Goal: Book appointment/travel/reservation

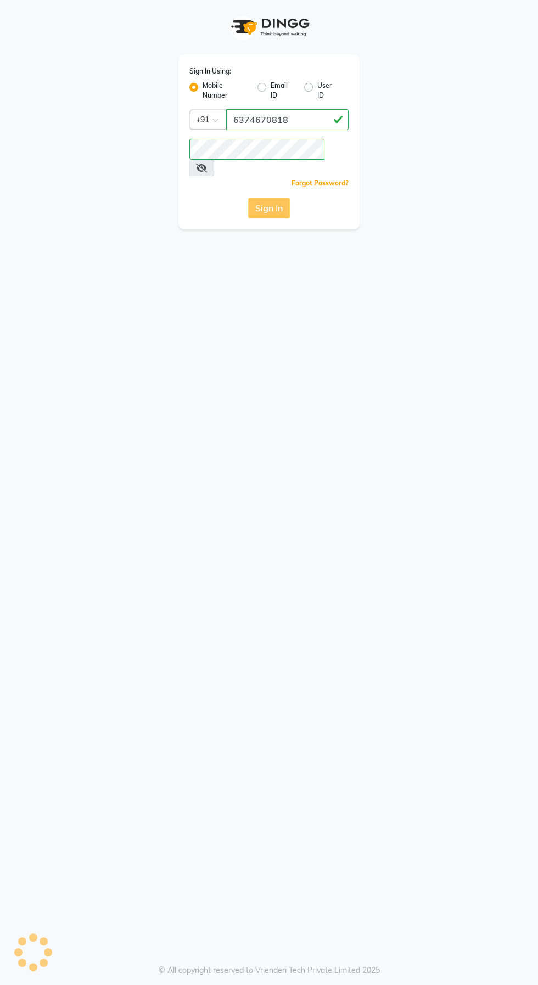
click at [240, 197] on div "Sign In" at bounding box center [268, 207] width 159 height 21
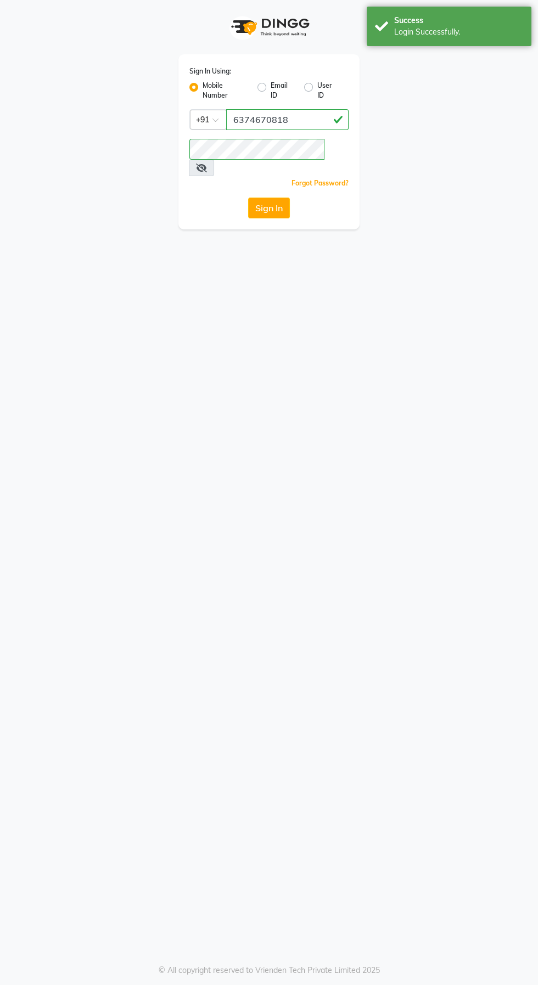
click at [257, 197] on button "Sign In" at bounding box center [269, 207] width 42 height 21
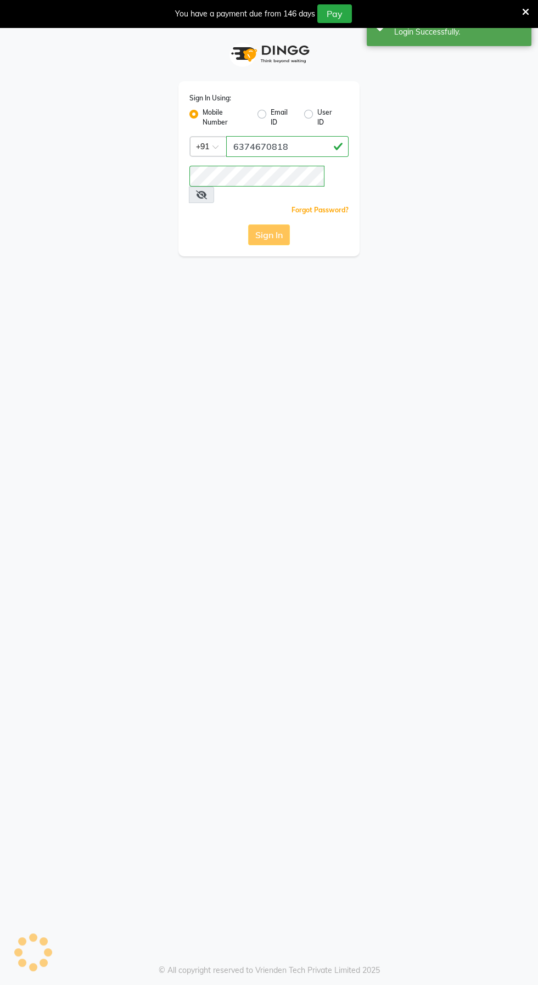
click at [261, 224] on button "Sign In" at bounding box center [269, 234] width 42 height 21
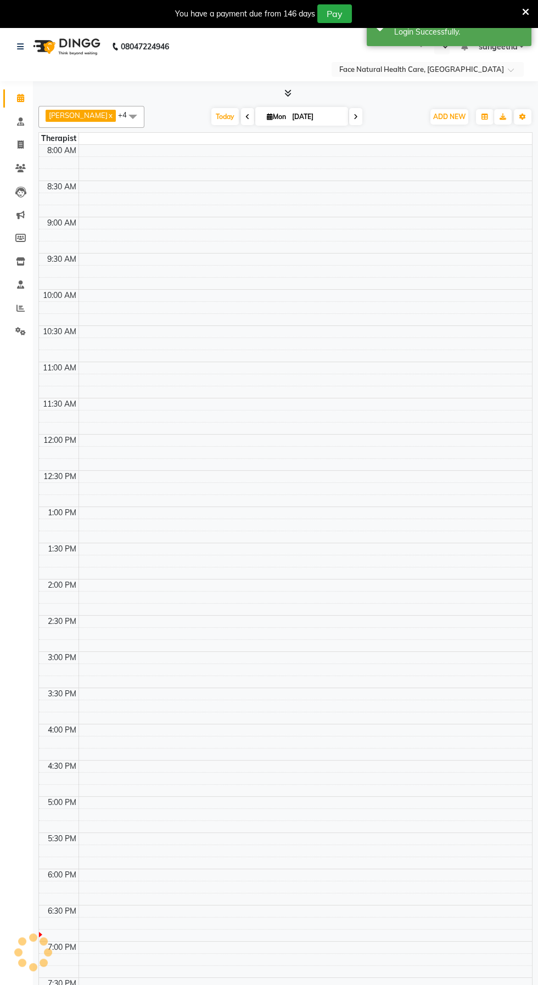
select select "en"
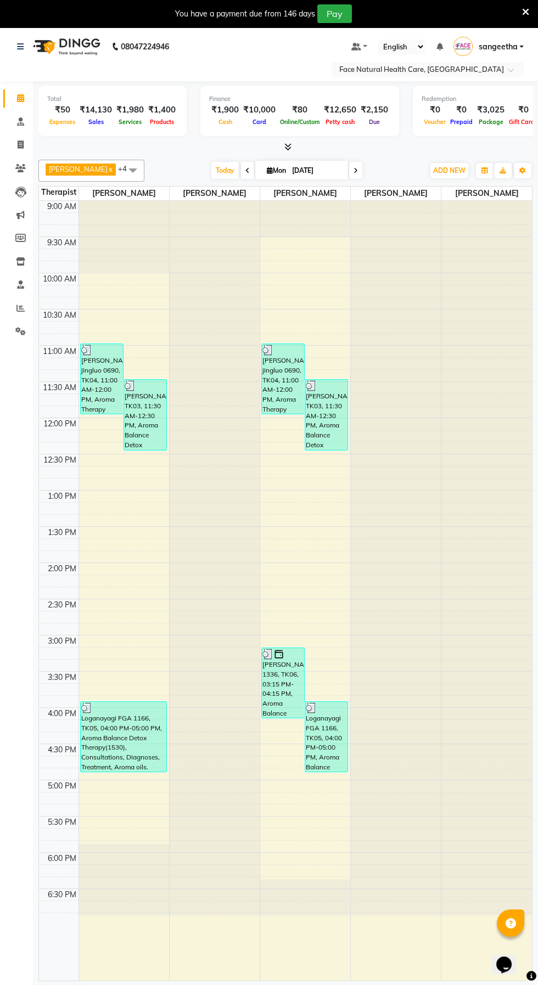
click at [354, 171] on span at bounding box center [355, 170] width 13 height 17
type input "02-09-2025"
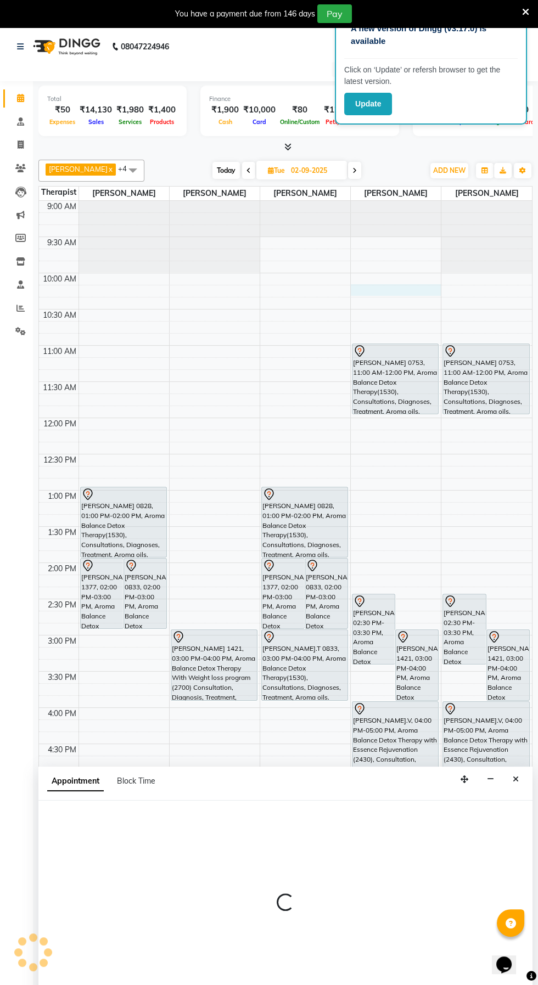
select select "38864"
select select "615"
select select "tentative"
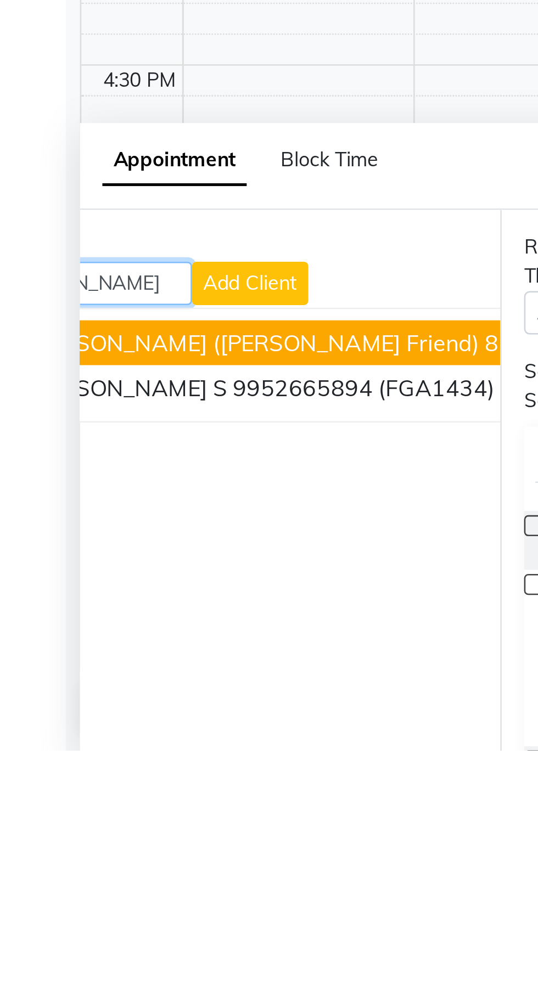
scroll to position [0, 78]
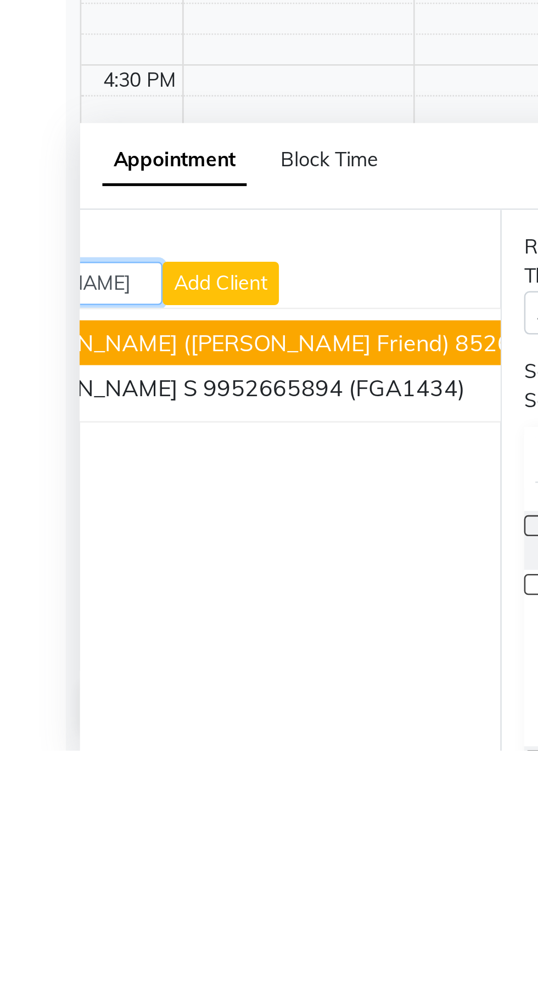
click at [149, 844] on span "(FGA1434)" at bounding box center [167, 842] width 46 height 11
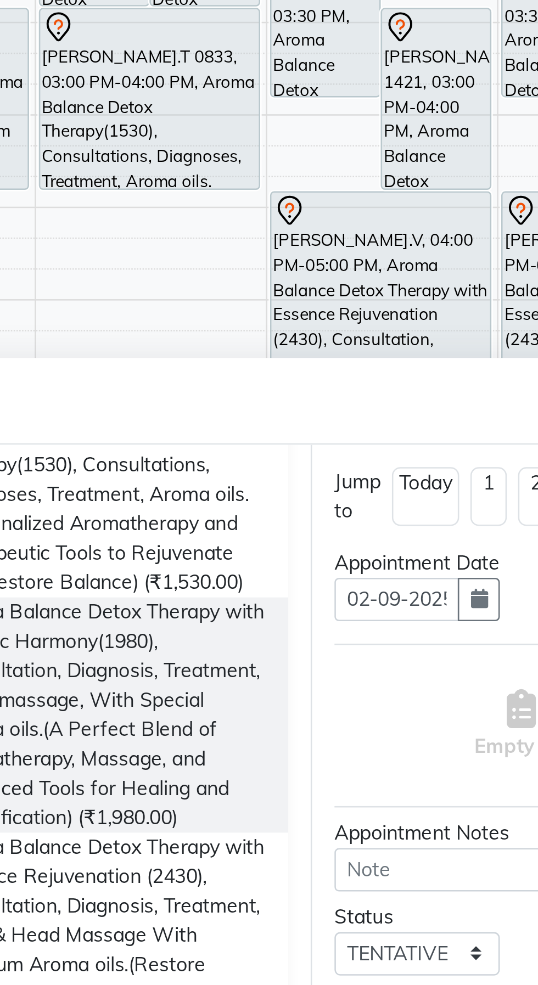
scroll to position [184, 0]
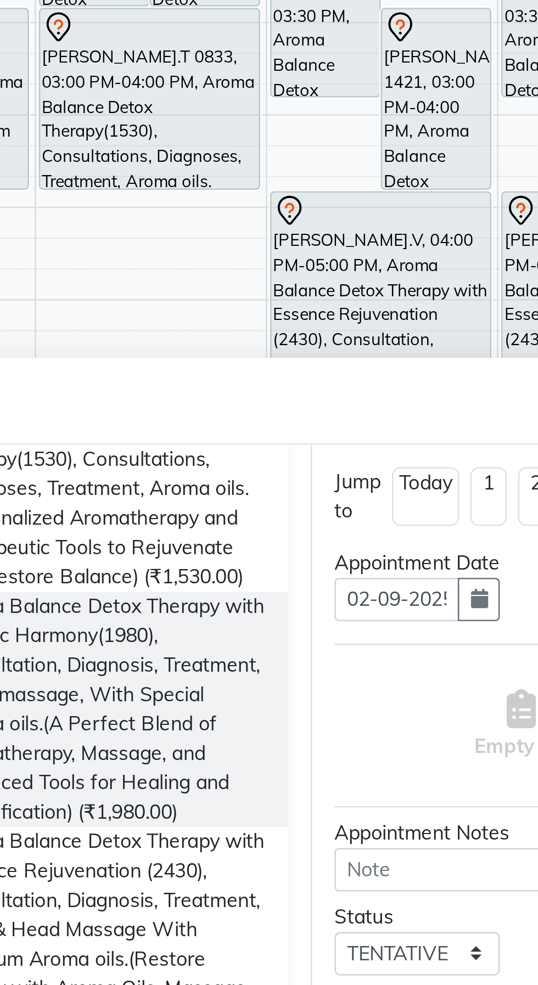
type input "9952665894"
click at [340, 947] on span "Aroma Balance Detox Therapy with Essence Rejuvenation (2430), Consultation, Dia…" at bounding box center [287, 969] width 126 height 92
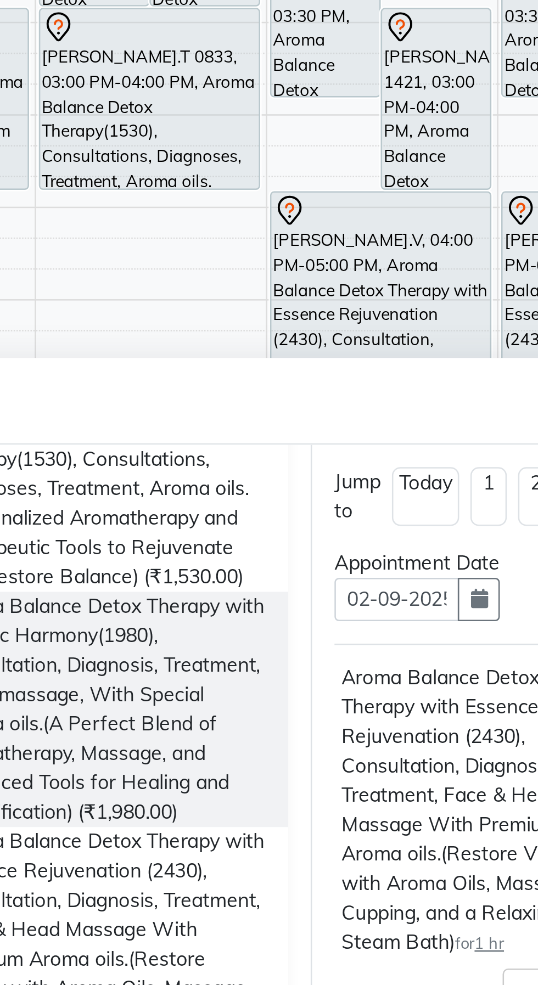
scroll to position [0, 72]
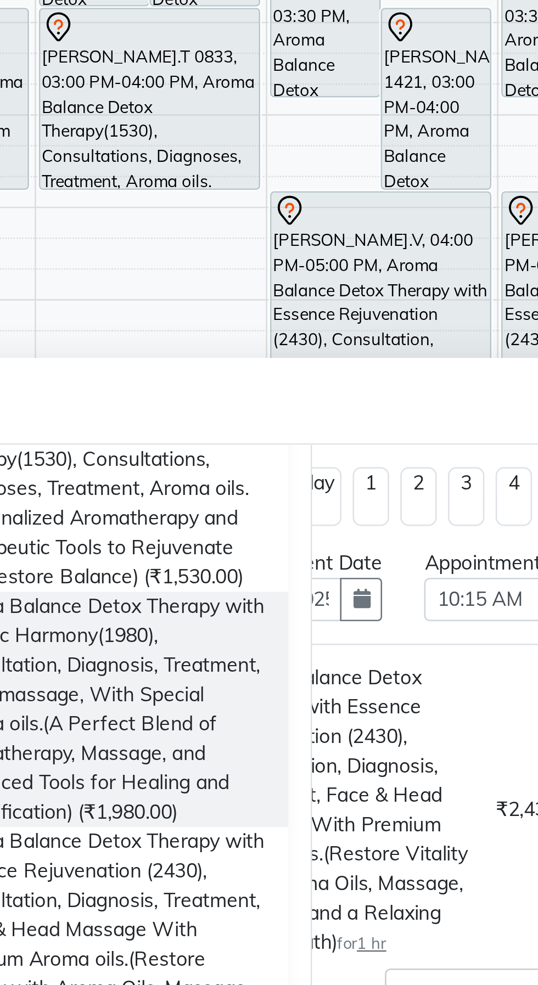
checkbox input "false"
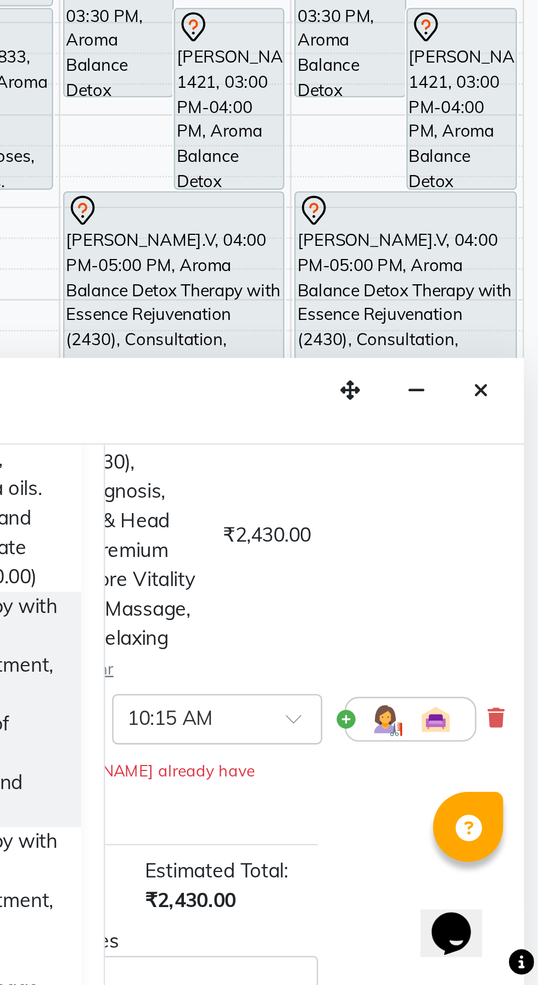
scroll to position [114, 72]
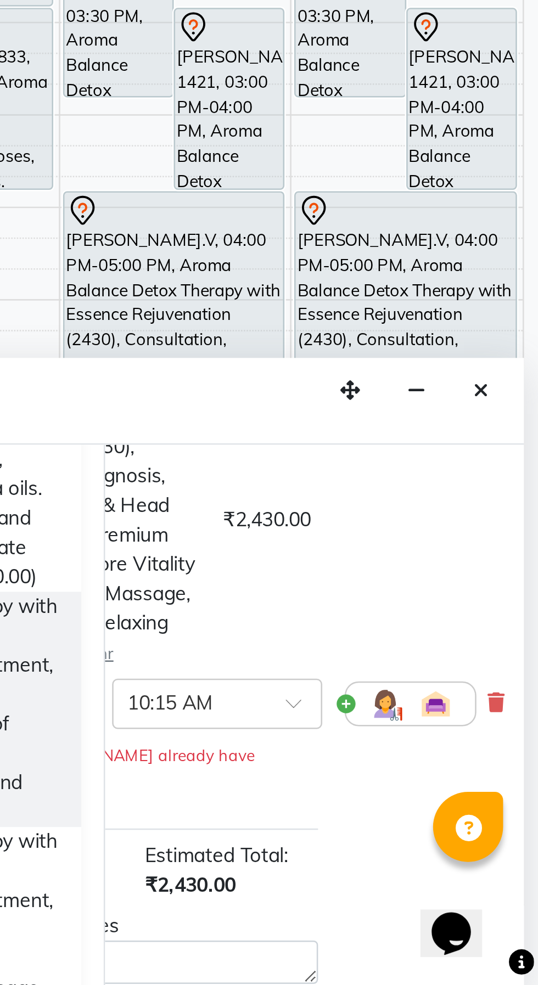
click at [471, 881] on img at bounding box center [477, 874] width 13 height 13
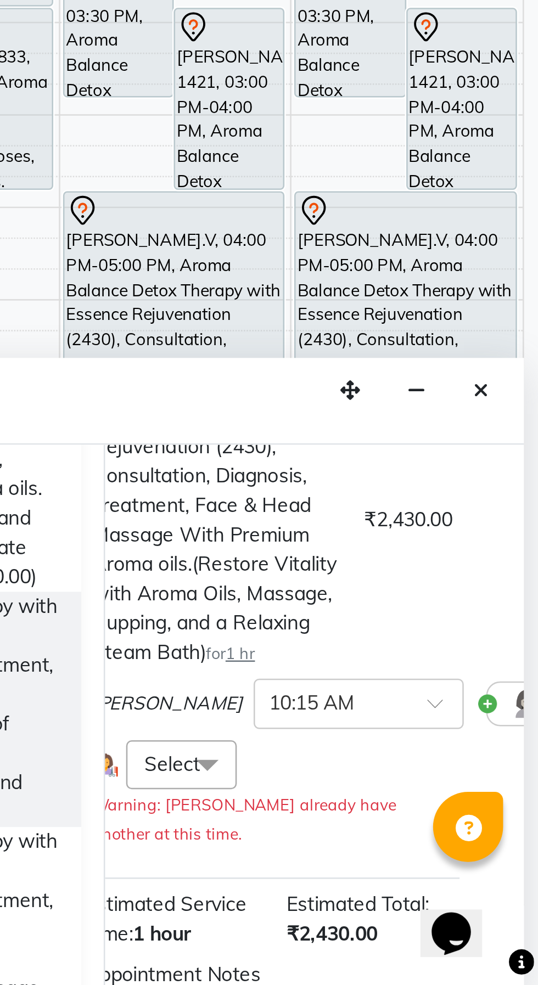
scroll to position [114, 0]
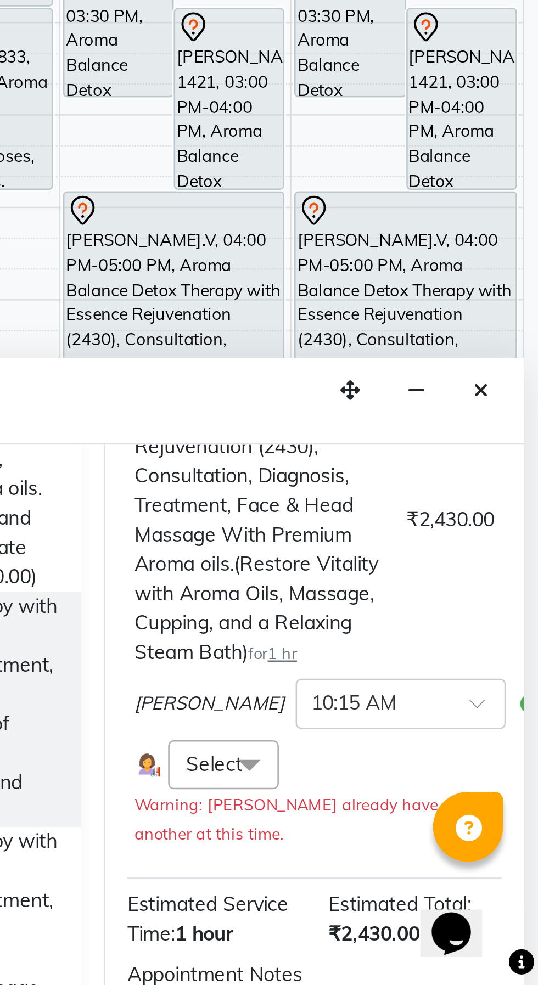
click at [419, 904] on span at bounding box center [425, 899] width 22 height 21
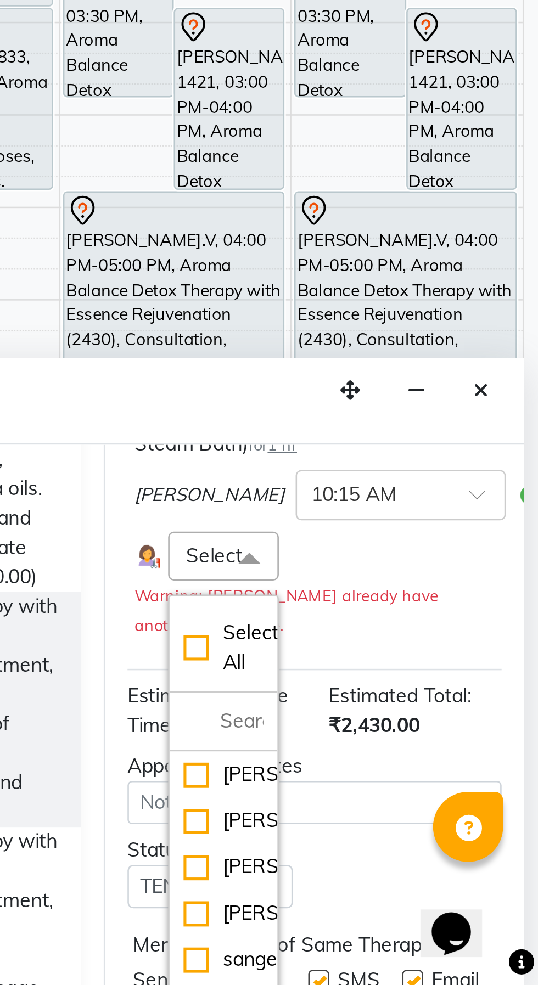
scroll to position [267, 0]
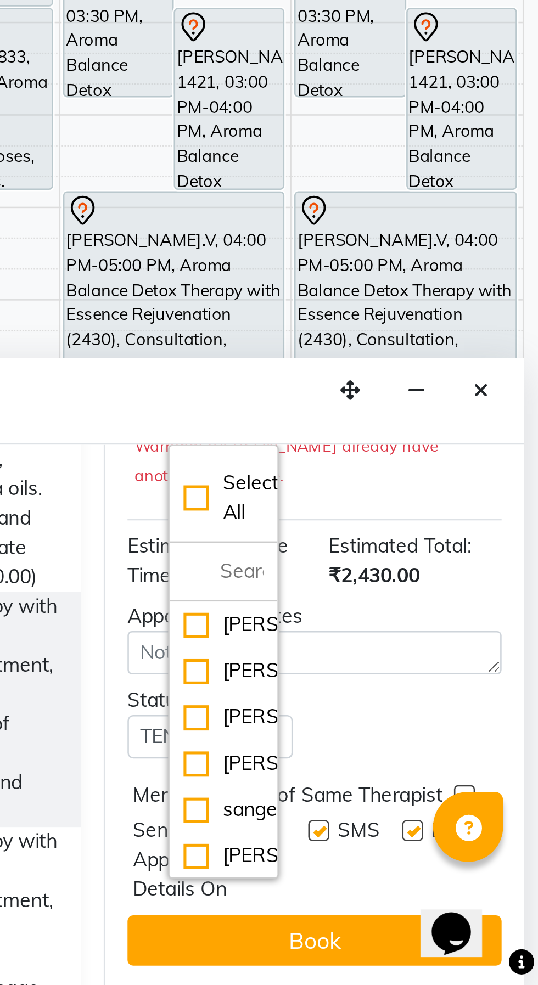
click at [404, 885] on div "[PERSON_NAME]" at bounding box center [414, 880] width 31 height 12
checkbox input "true"
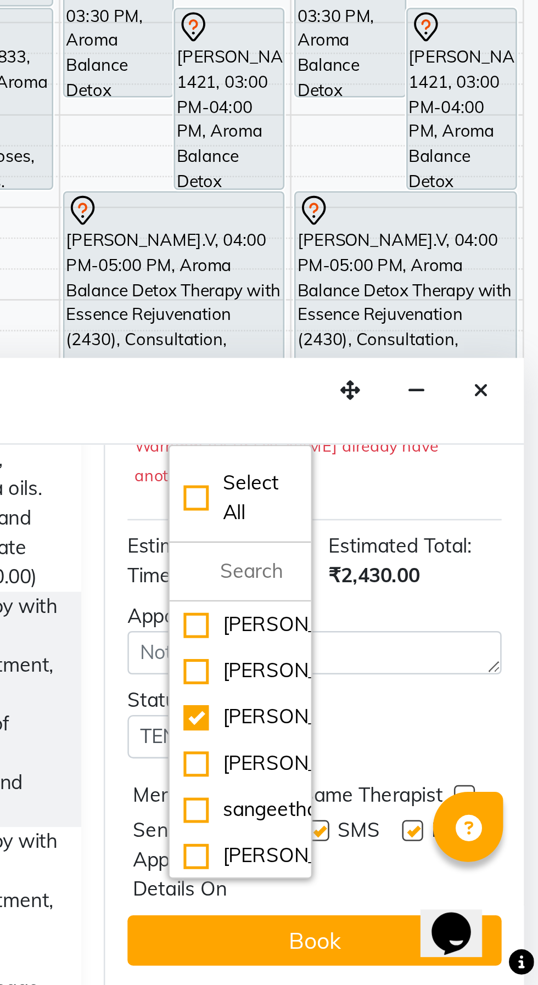
click at [466, 965] on button "Book" at bounding box center [450, 967] width 146 height 20
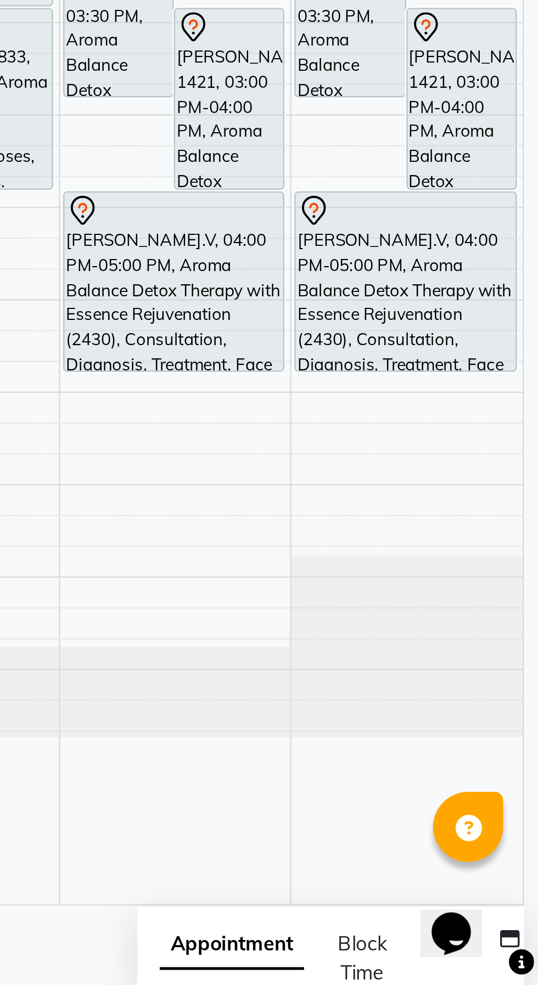
scroll to position [0, 0]
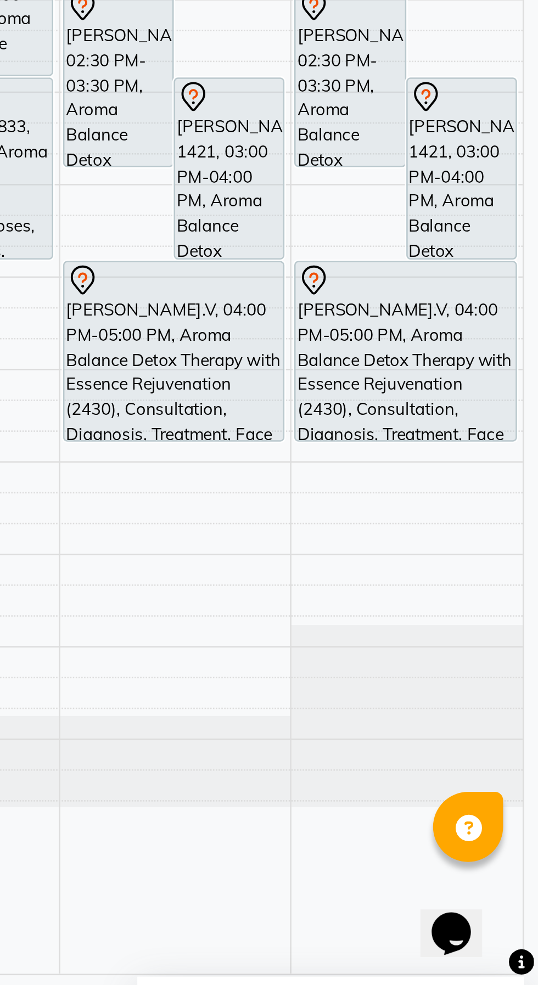
click at [402, 779] on td at bounding box center [304, 785] width 453 height 12
select select "38864"
select select "1020"
select select "tentative"
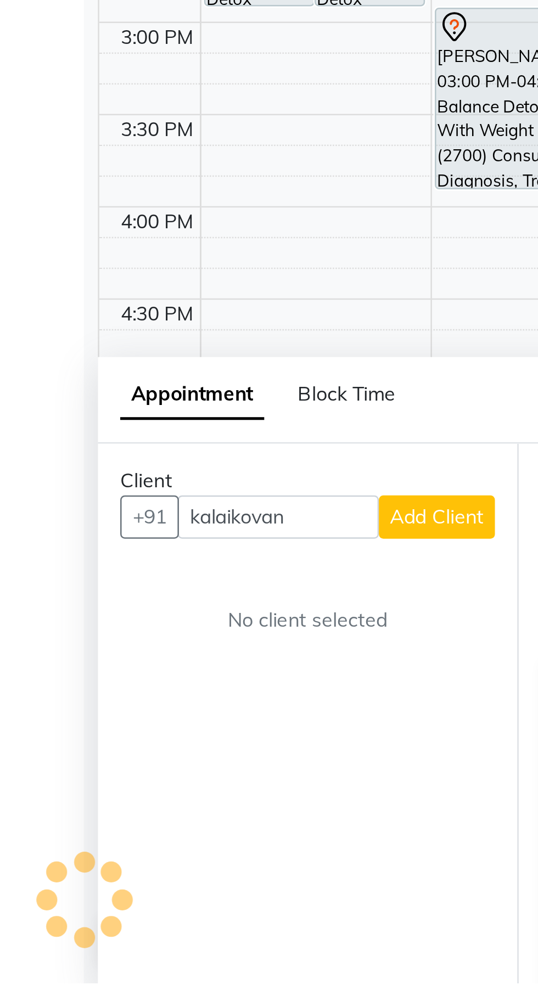
scroll to position [27, 0]
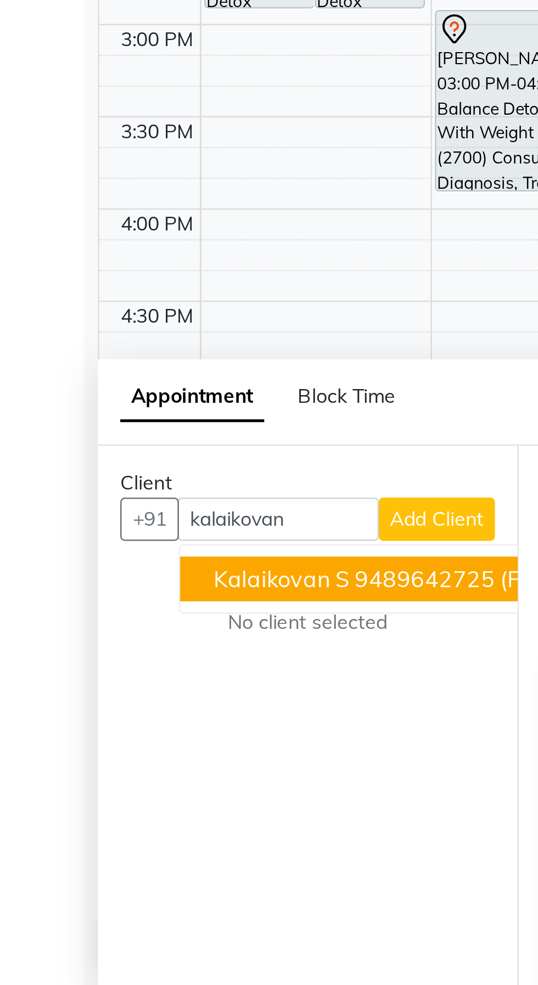
click at [157, 824] on ngb-highlight "9489642725" at bounding box center [166, 824] width 55 height 11
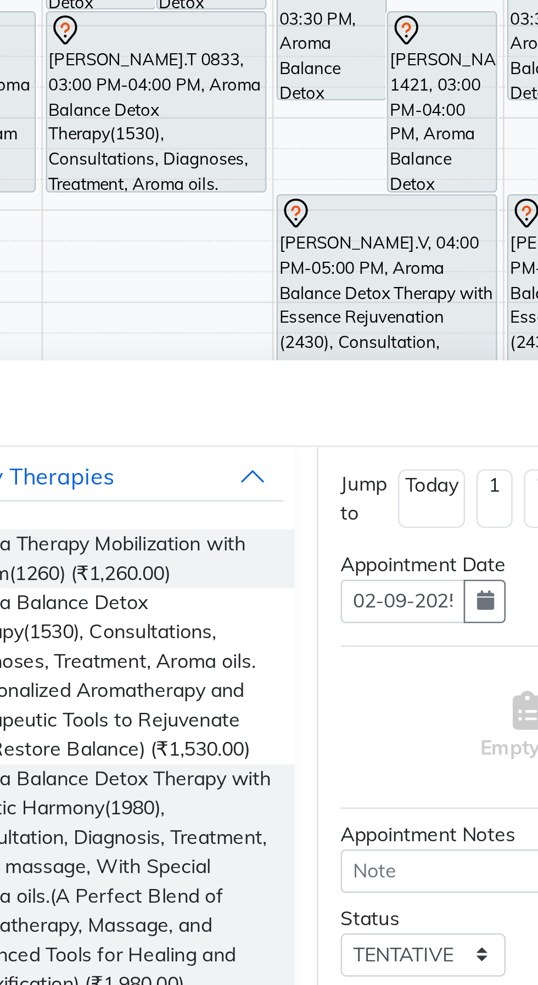
scroll to position [118, 0]
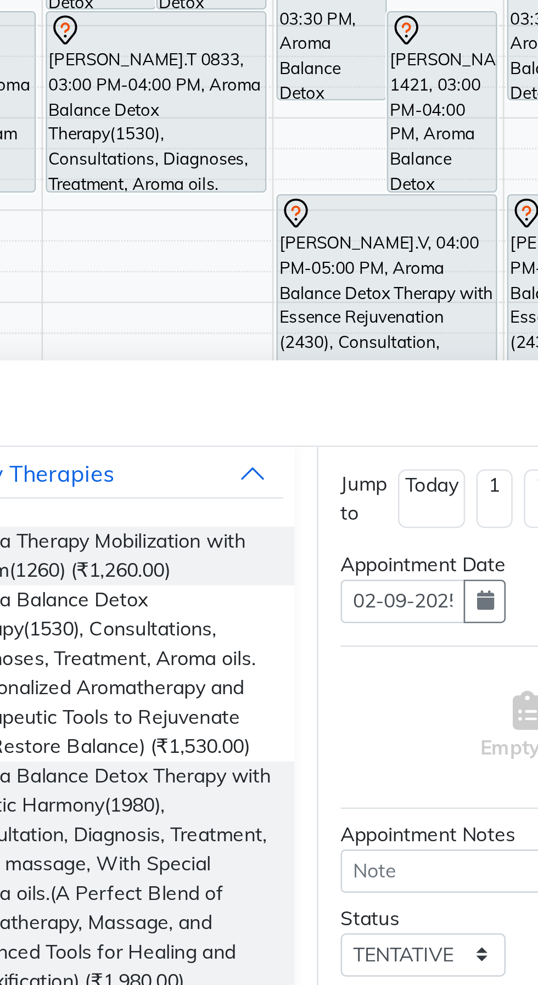
type input "9489642725"
click at [330, 909] on span "Aroma Balance Detox Therapy with Holistic Harmony(1980), Consultation, Diagnosi…" at bounding box center [287, 943] width 126 height 92
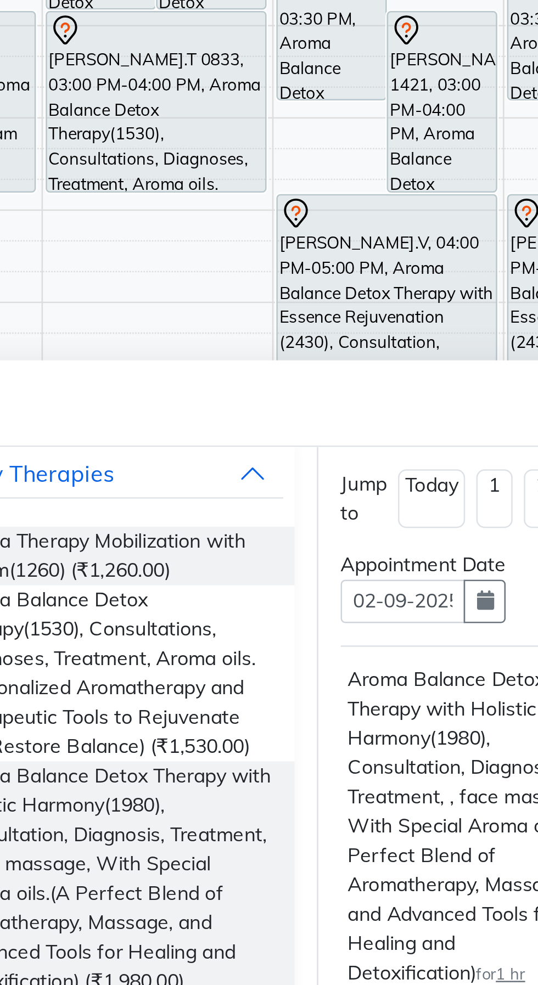
checkbox input "false"
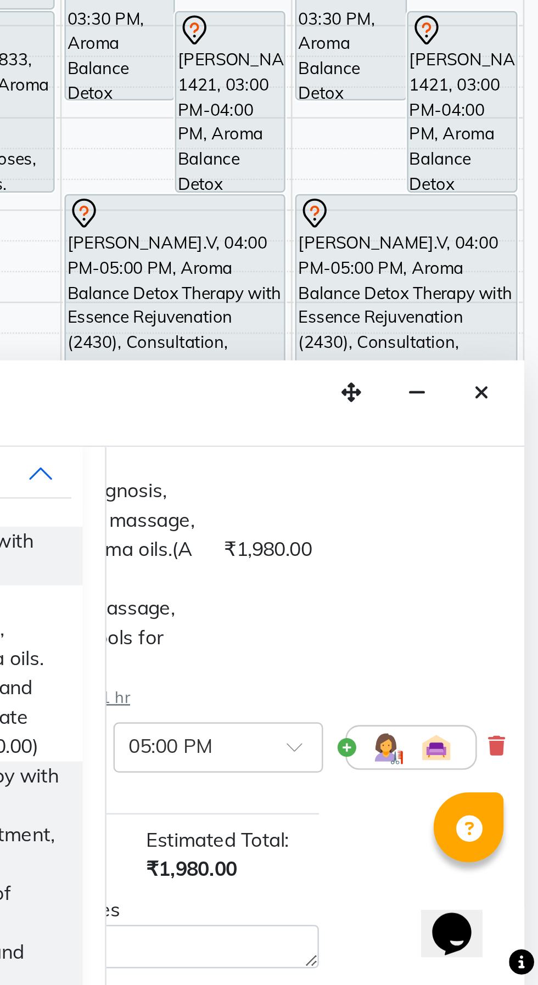
scroll to position [111, 72]
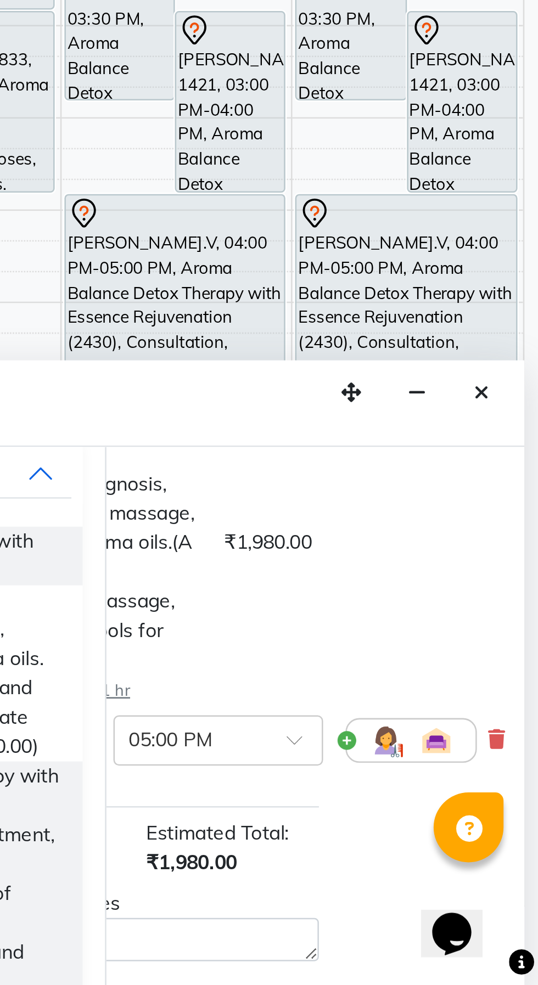
click at [471, 895] on img at bounding box center [477, 888] width 13 height 13
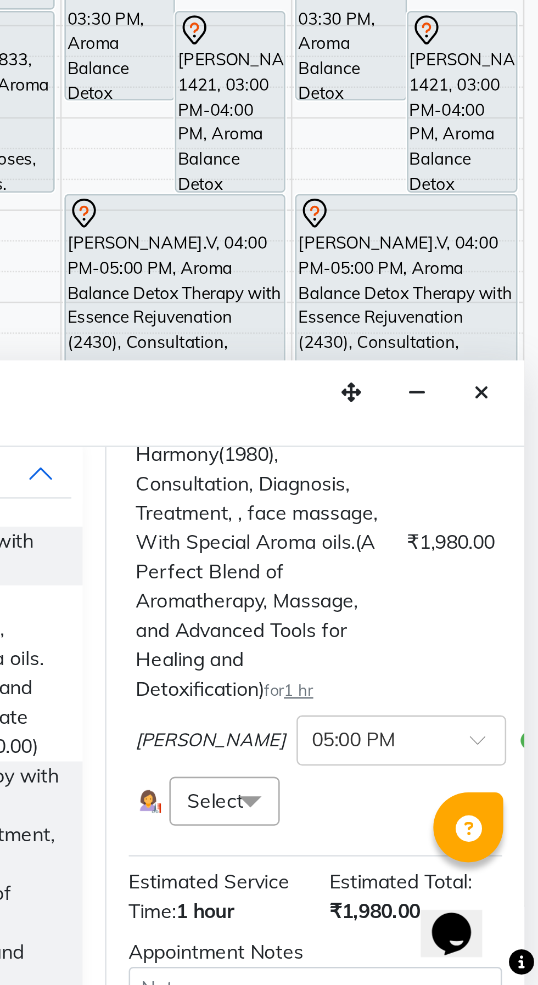
scroll to position [0, 0]
click at [420, 924] on span at bounding box center [425, 913] width 22 height 21
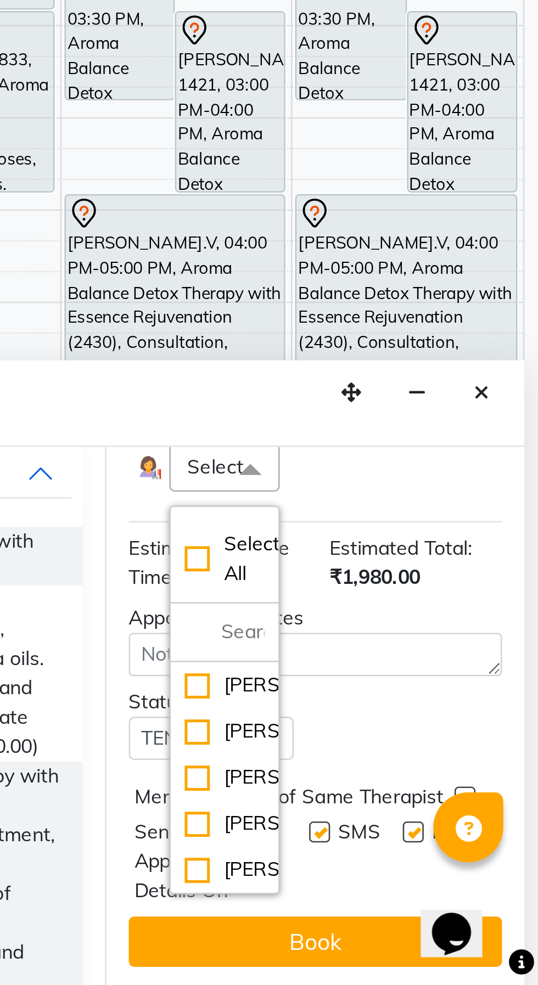
click at [411, 909] on div "[PERSON_NAME]" at bounding box center [414, 903] width 31 height 12
checkbox input "true"
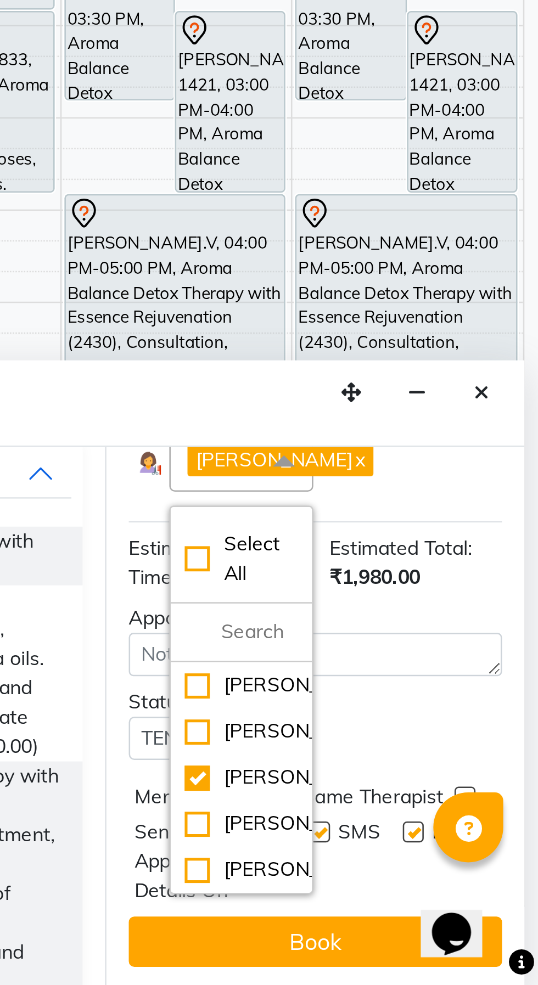
click at [467, 975] on button "Book" at bounding box center [450, 968] width 146 height 20
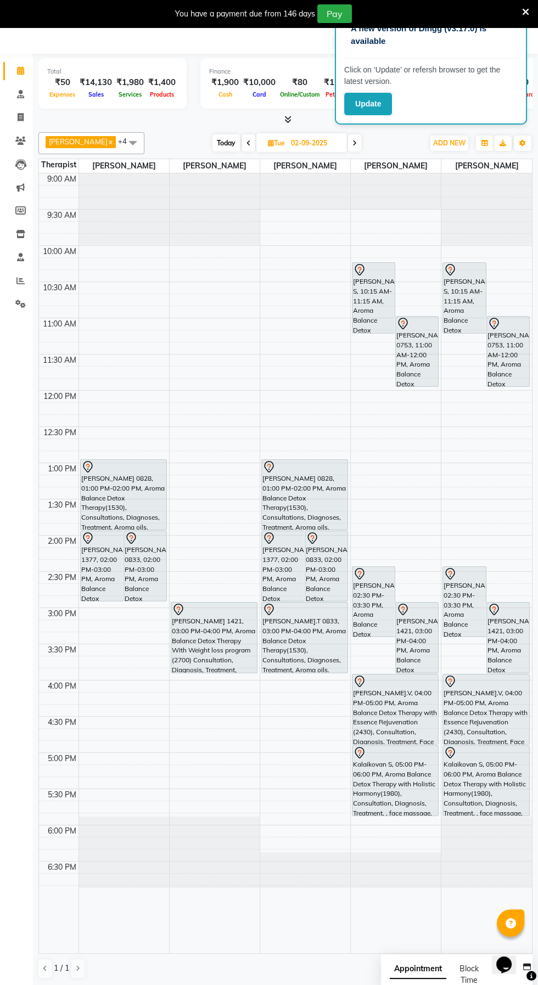
click at [374, 836] on td at bounding box center [304, 842] width 453 height 12
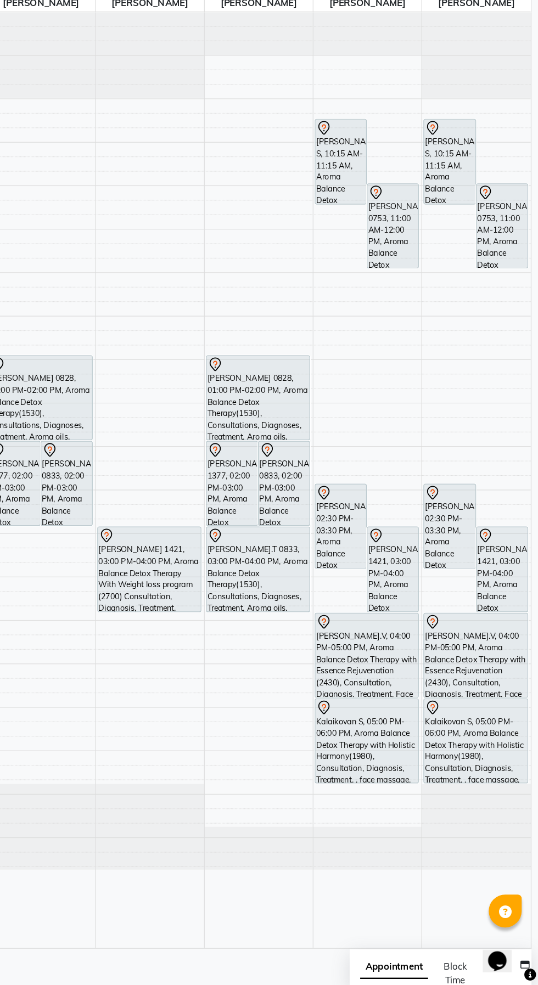
click at [434, 757] on div at bounding box center [395, 752] width 84 height 13
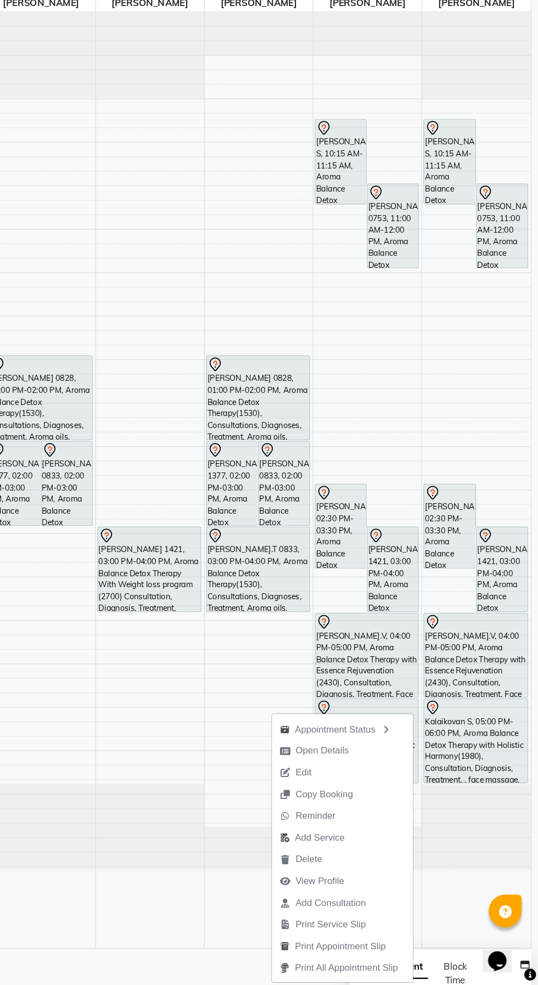
click at [316, 728] on td at bounding box center [304, 734] width 453 height 12
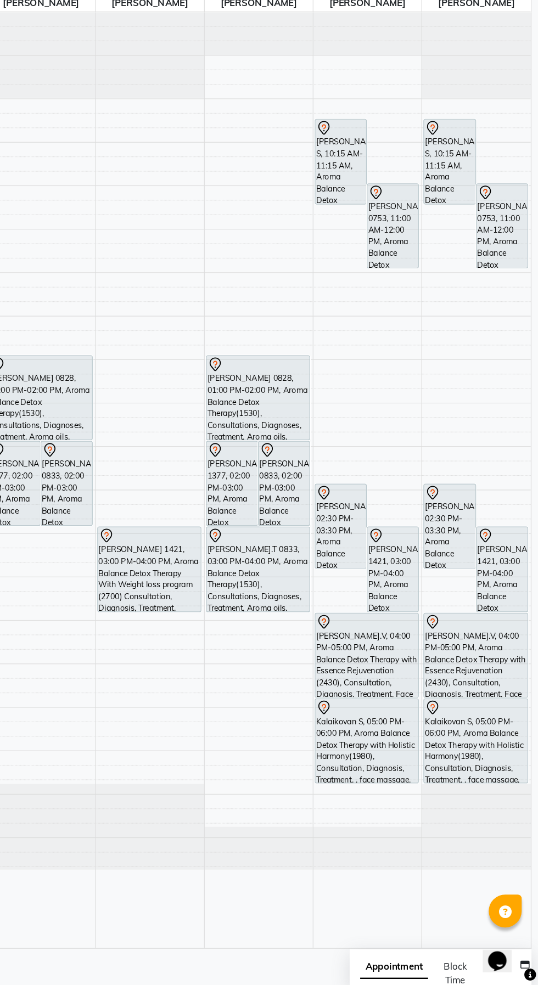
click at [463, 656] on td at bounding box center [304, 662] width 453 height 12
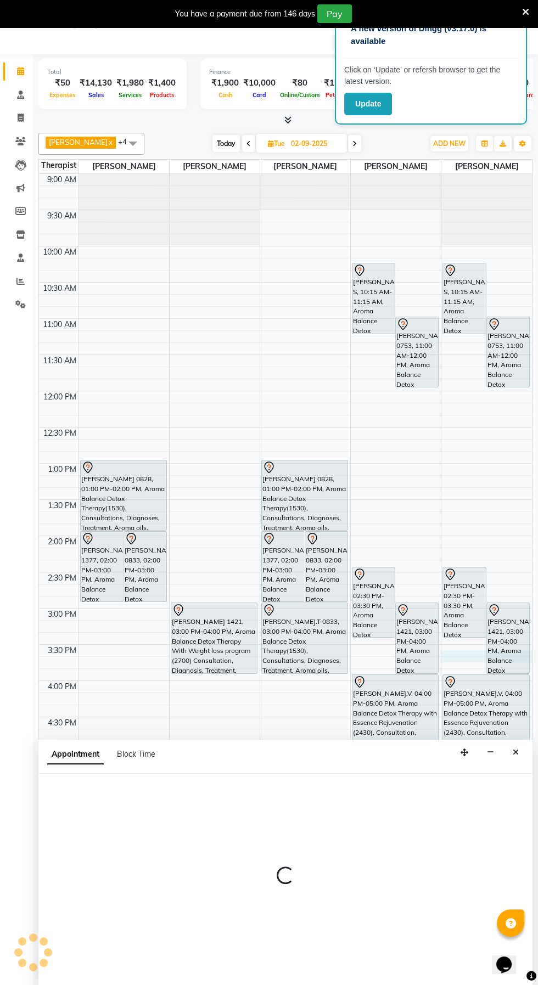
select select "65164"
select select "tentative"
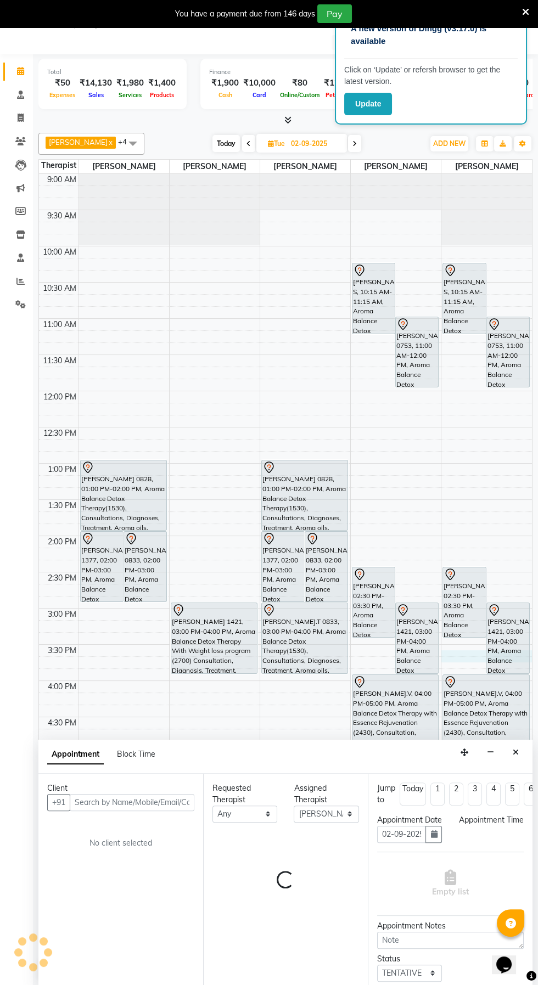
scroll to position [27, 0]
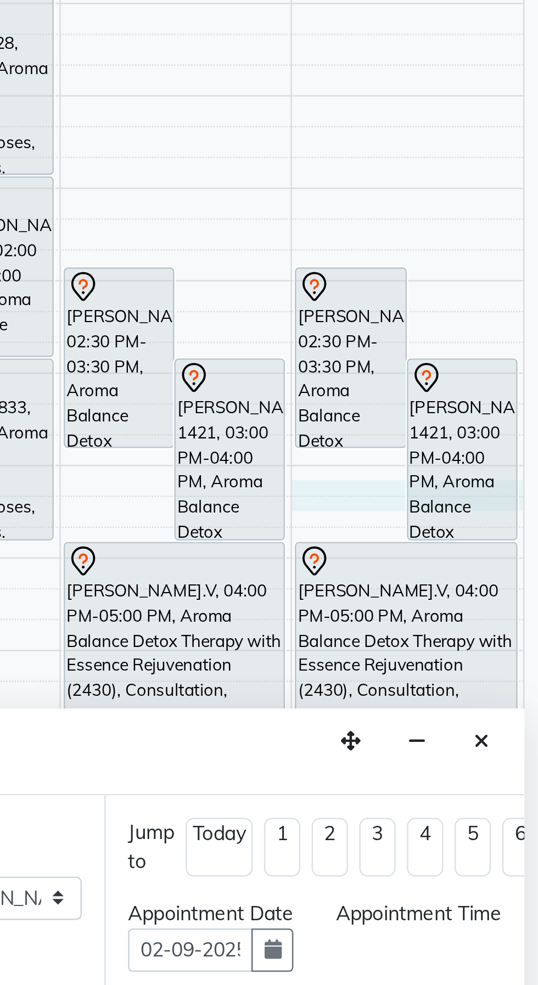
select select "945"
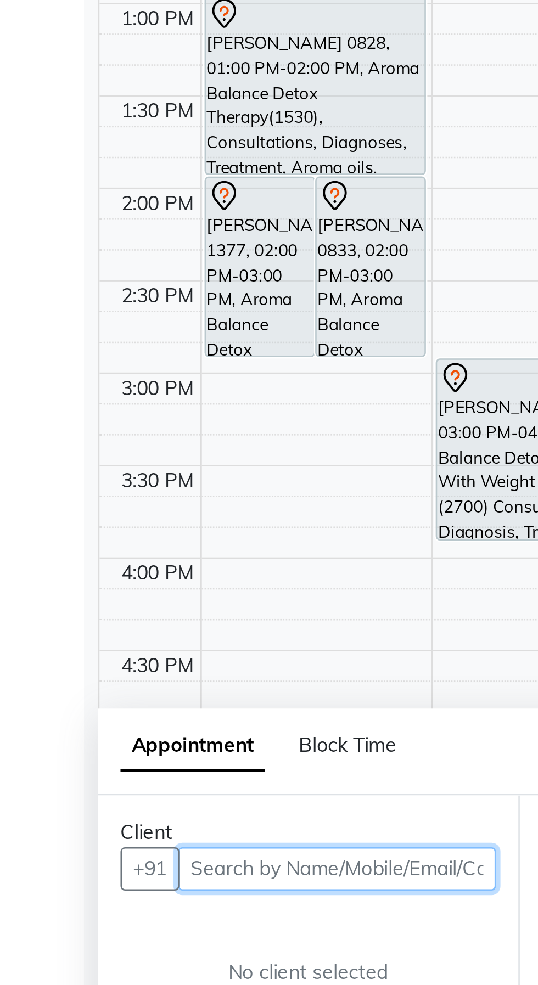
click at [137, 801] on input "text" at bounding box center [132, 801] width 125 height 17
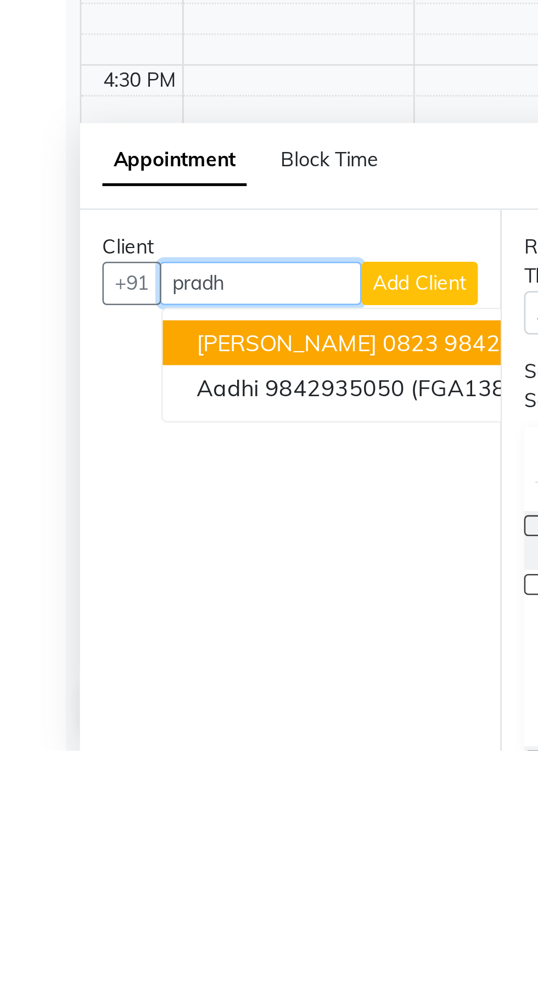
click at [89, 825] on span "Pradhap 0823" at bounding box center [131, 824] width 95 height 11
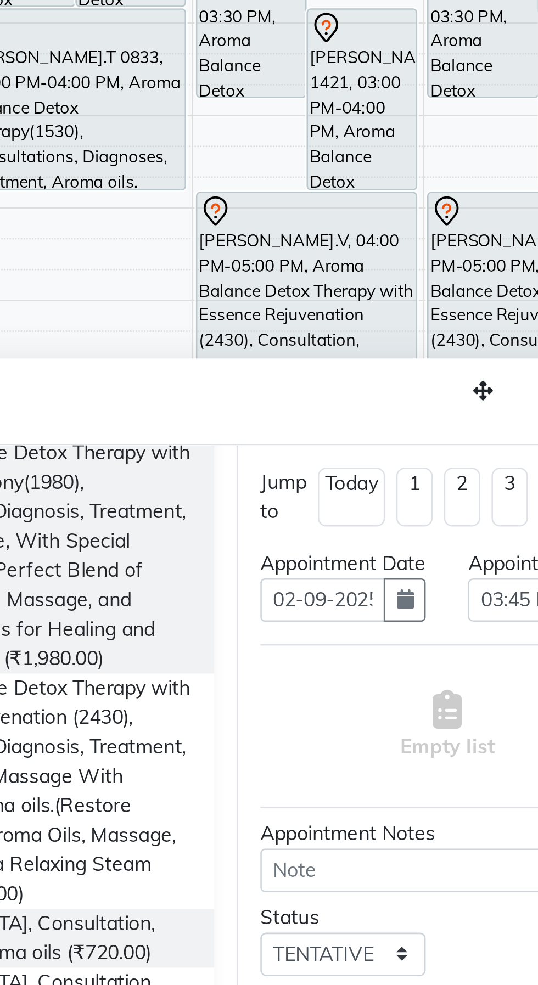
scroll to position [219, 0]
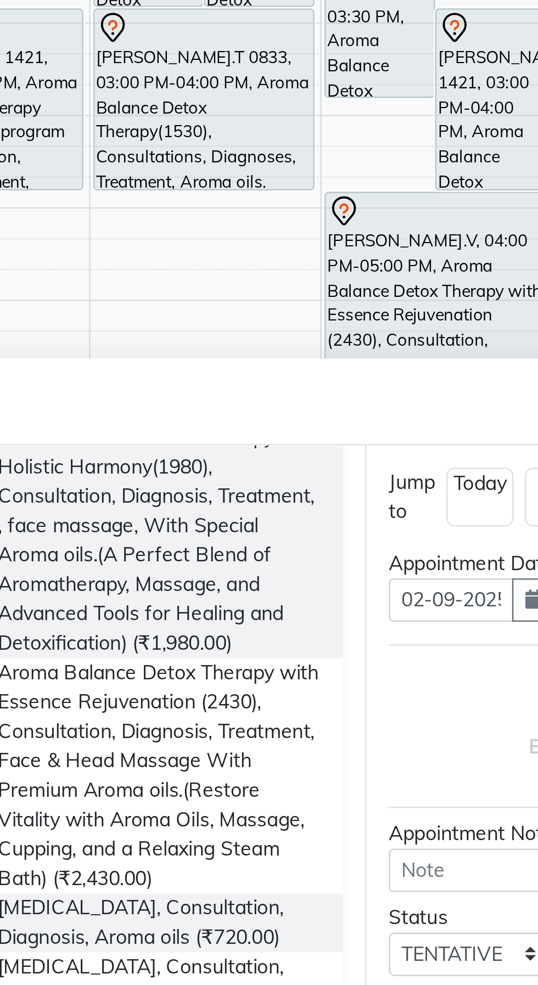
type input "9842935050"
click at [336, 901] on span "Aroma Balance Detox Therapy with Essence Rejuvenation (2430), Consultation, Dia…" at bounding box center [287, 902] width 126 height 92
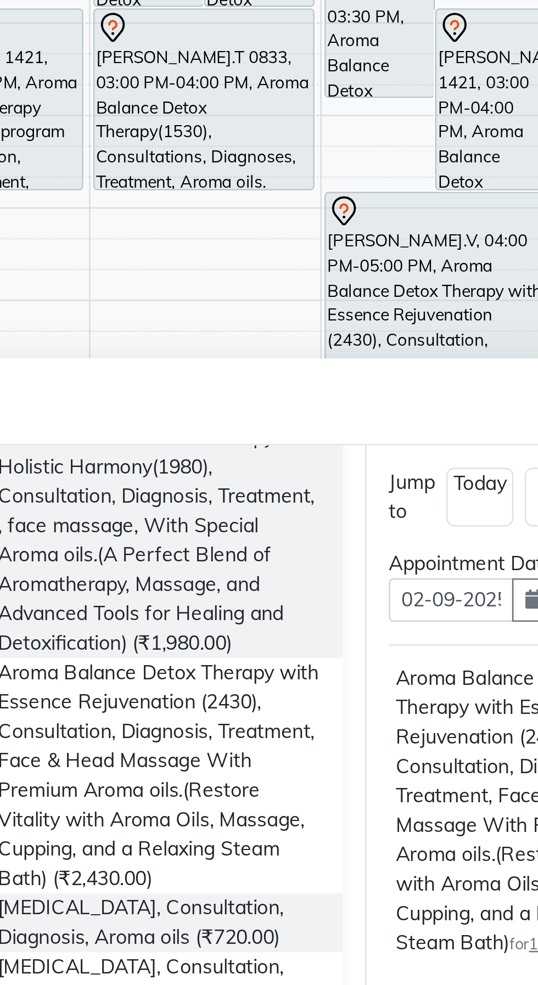
checkbox input "false"
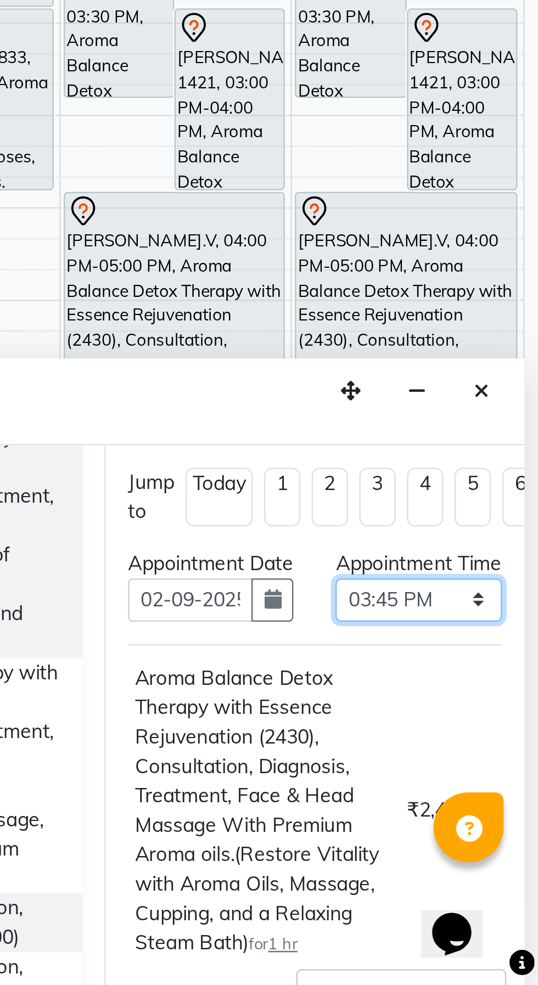
click at [517, 842] on select "Select 10:00 AM 10:15 AM 10:30 AM 10:45 AM 11:00 AM 11:15 AM 11:30 AM 11:45 AM …" at bounding box center [490, 833] width 65 height 17
select select "990"
click at [458, 835] on select "Select 10:00 AM 10:15 AM 10:30 AM 10:45 AM 11:00 AM 11:15 AM 11:30 AM 11:45 AM …" at bounding box center [490, 833] width 65 height 17
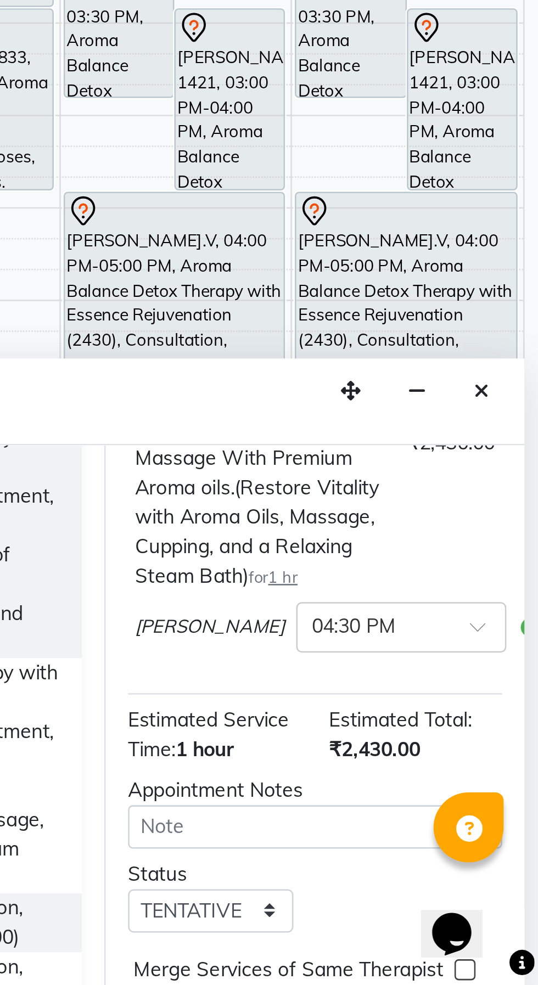
scroll to position [144, 72]
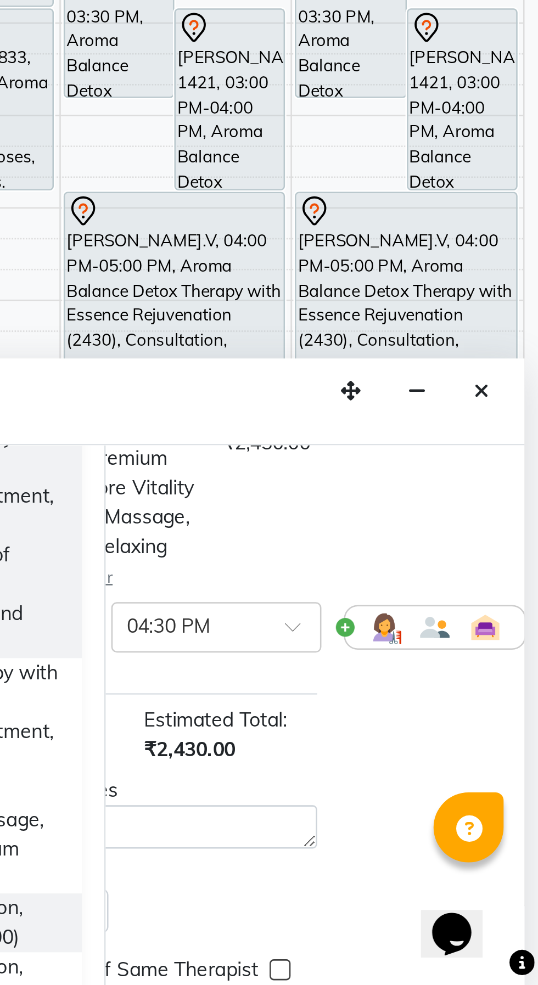
click at [471, 851] on img at bounding box center [477, 844] width 13 height 13
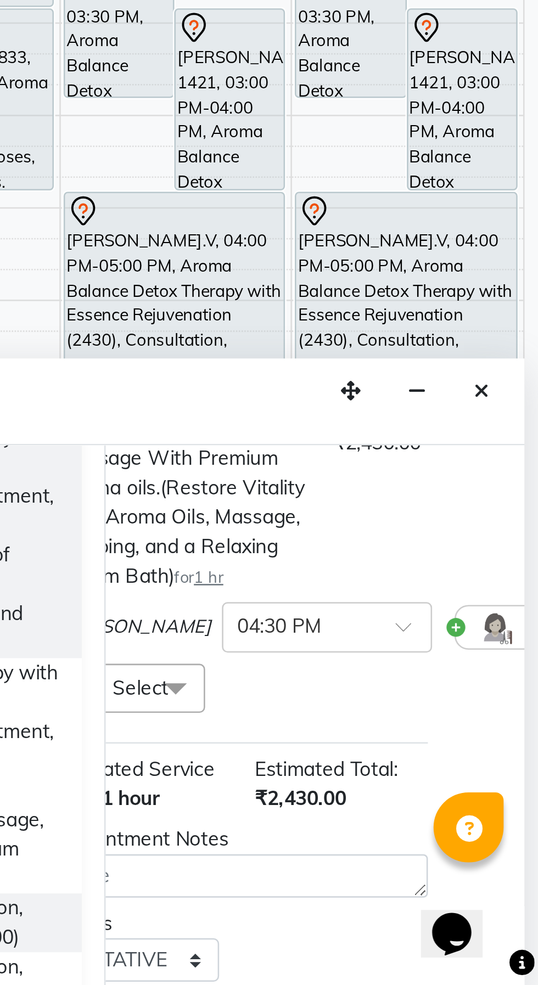
scroll to position [144, 0]
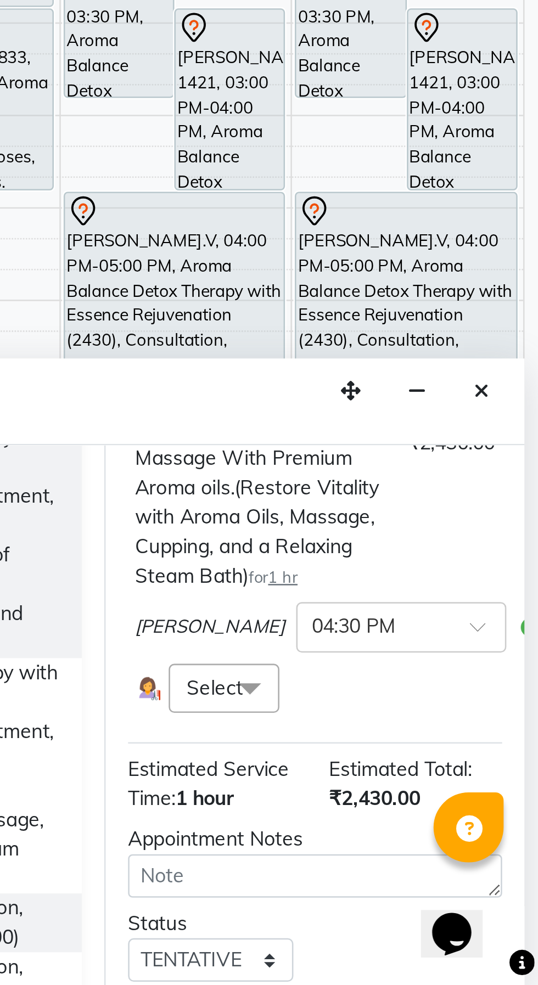
click at [425, 876] on span at bounding box center [425, 868] width 22 height 21
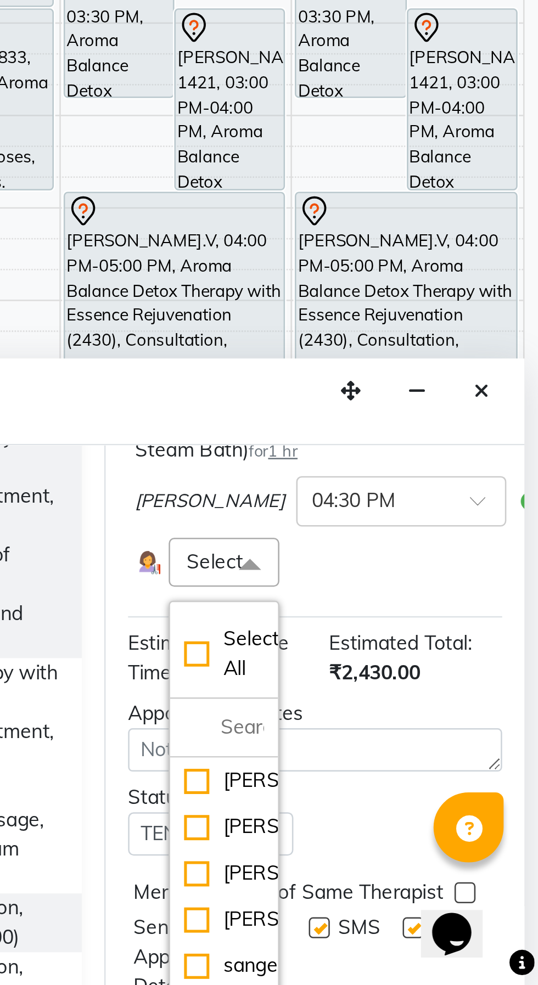
scroll to position [244, 0]
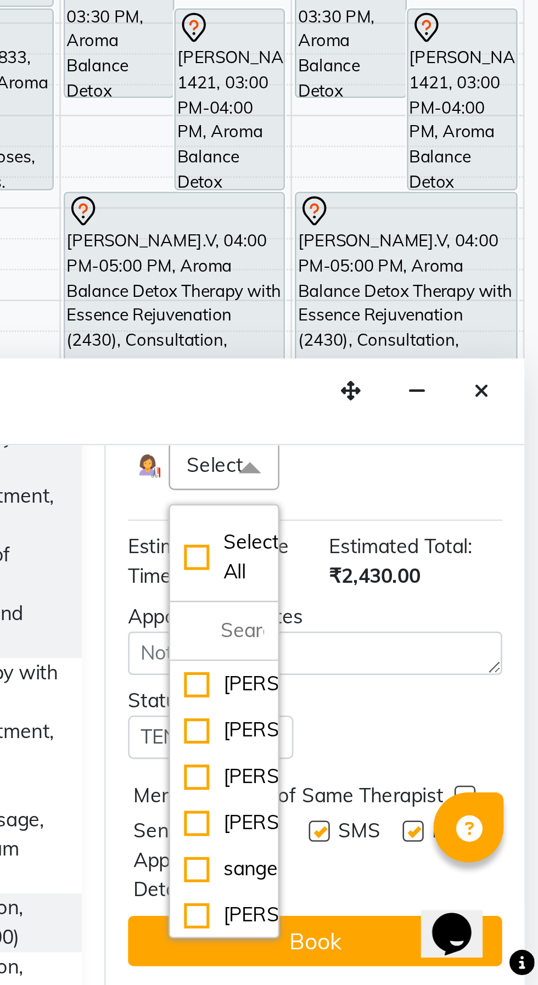
click at [408, 908] on div "[PERSON_NAME]" at bounding box center [414, 903] width 31 height 12
checkbox input "true"
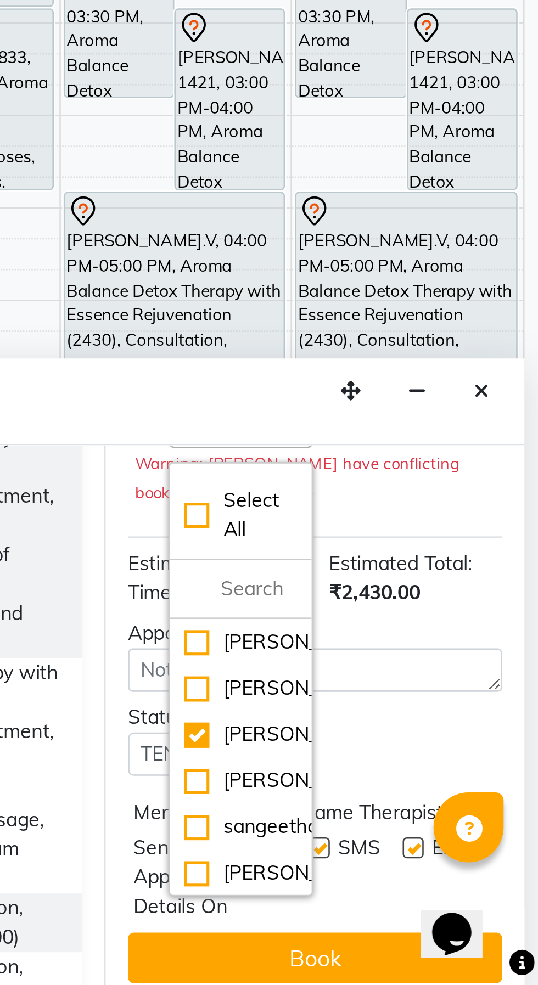
scroll to position [281, 0]
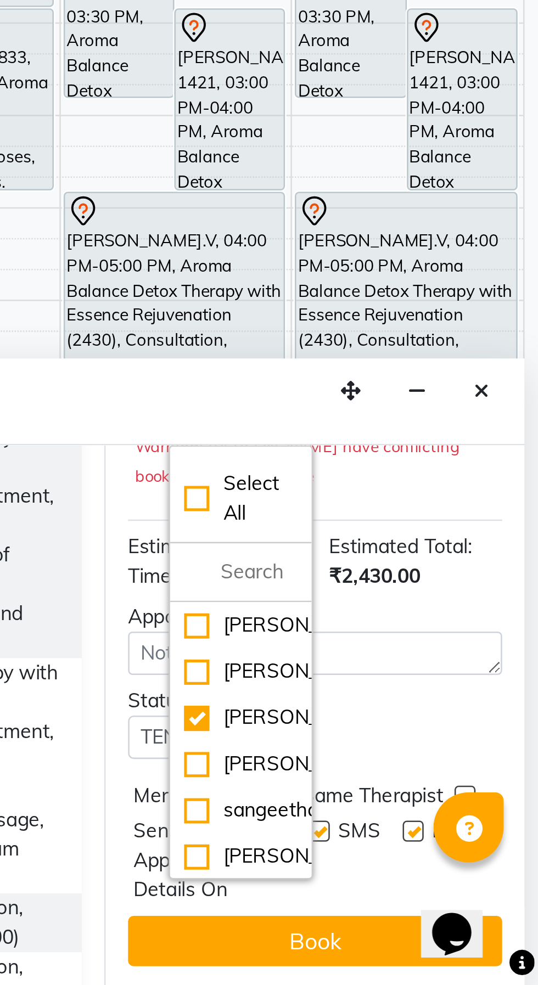
click at [453, 968] on button "Book" at bounding box center [450, 967] width 146 height 20
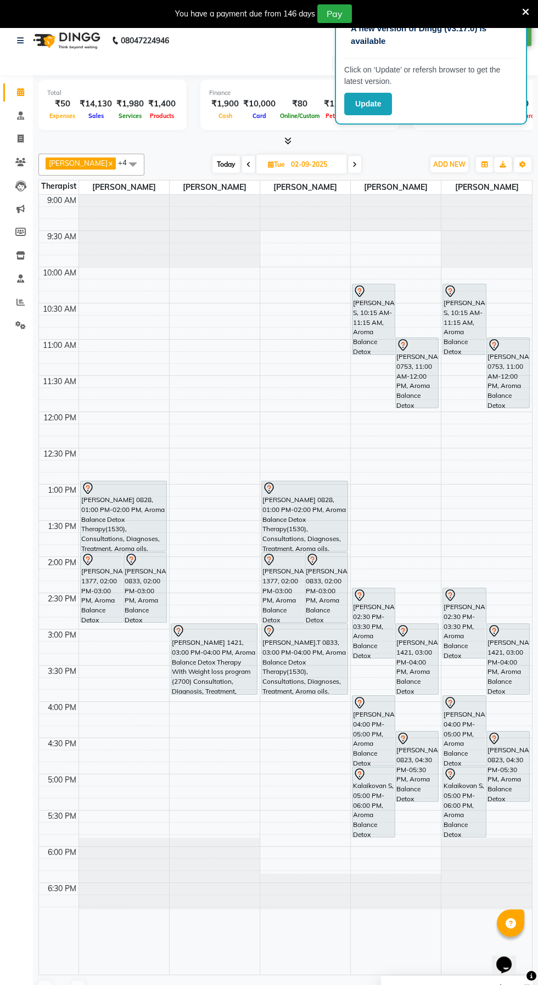
scroll to position [9, 0]
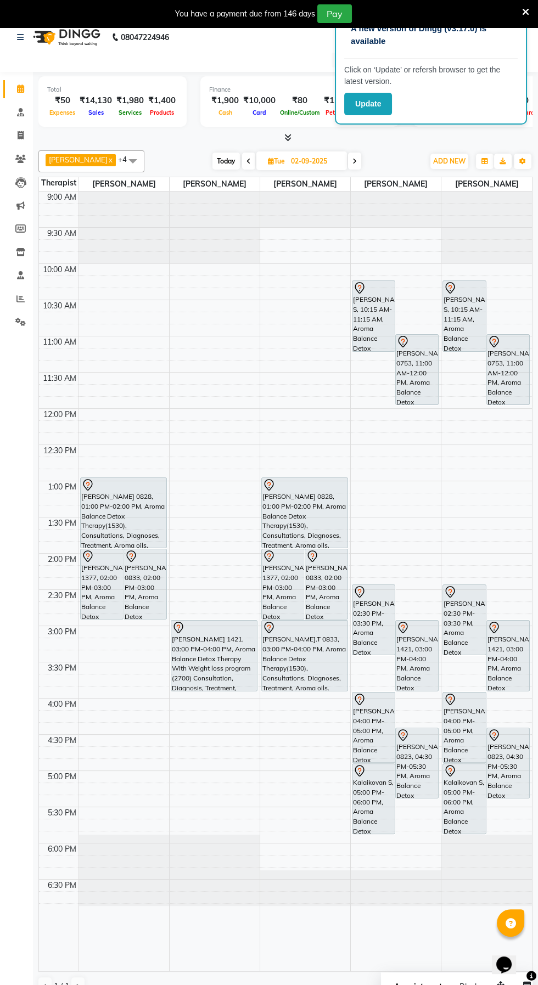
click at [108, 159] on link "x" at bounding box center [110, 159] width 5 height 9
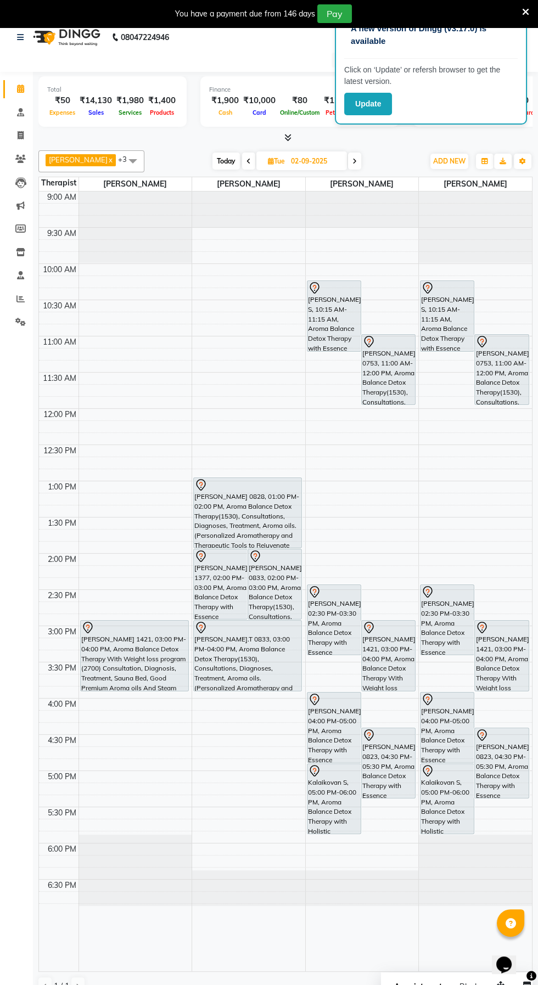
click at [122, 161] on span at bounding box center [133, 160] width 22 height 21
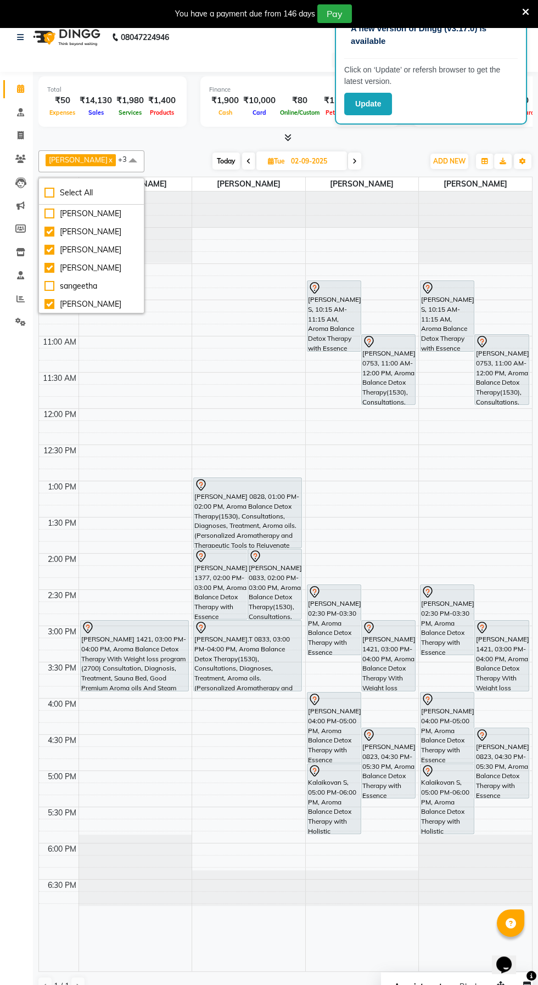
click at [91, 214] on div "[PERSON_NAME]" at bounding box center [91, 214] width 94 height 12
checkbox input "true"
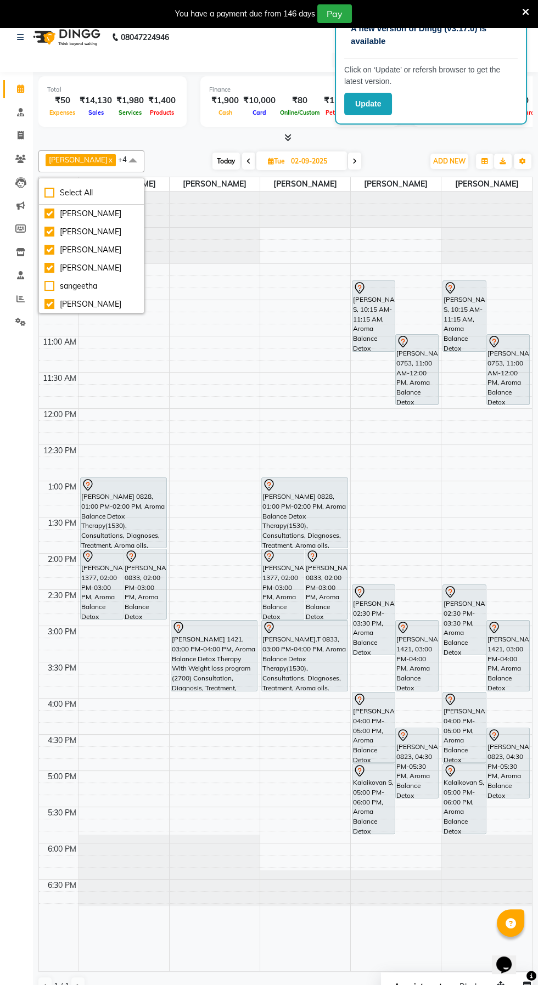
click at [94, 227] on div "[PERSON_NAME]" at bounding box center [91, 232] width 94 height 12
checkbox input "false"
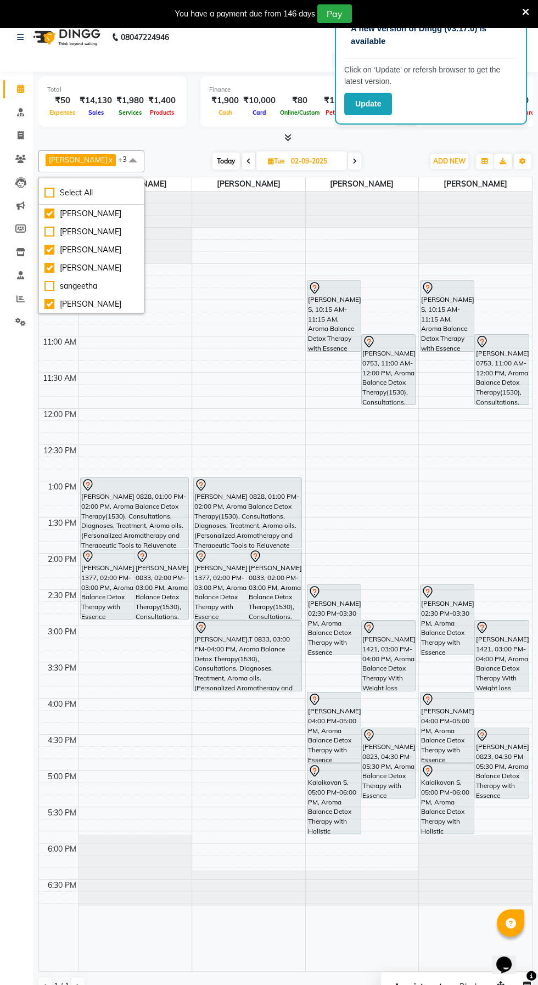
click at [150, 153] on div "Today Tue 02-09-2025" at bounding box center [287, 161] width 274 height 16
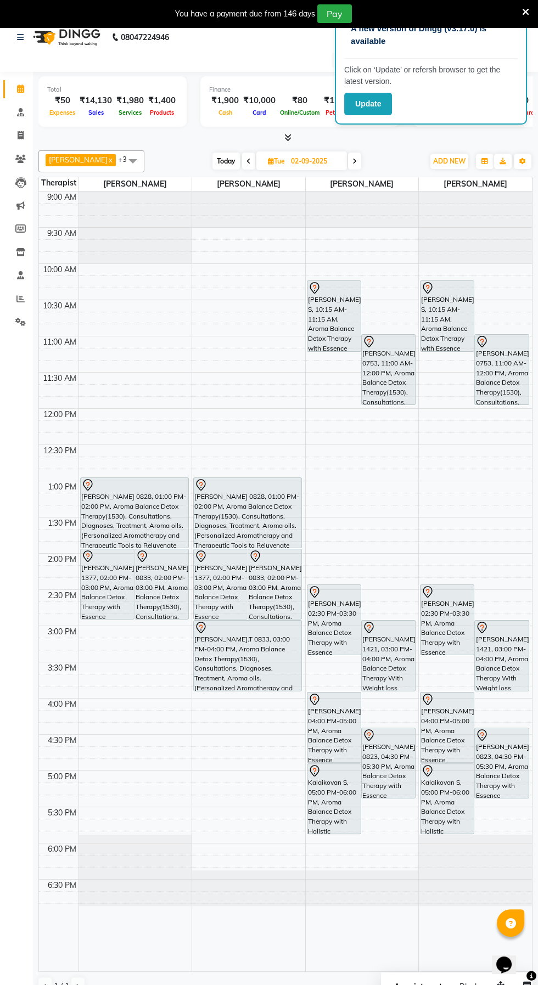
click at [97, 582] on div "Bagiyalakshmi J . 1377, 02:00 PM-03:00 PM, Aroma Balance Detox Therapy with Ess…" at bounding box center [107, 584] width 53 height 70
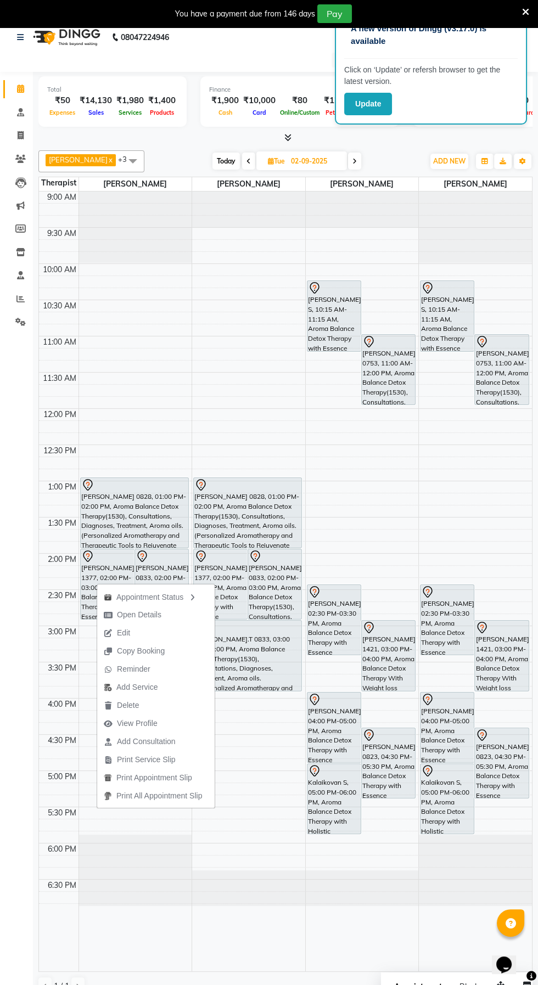
click at [155, 633] on button "Edit" at bounding box center [155, 633] width 117 height 18
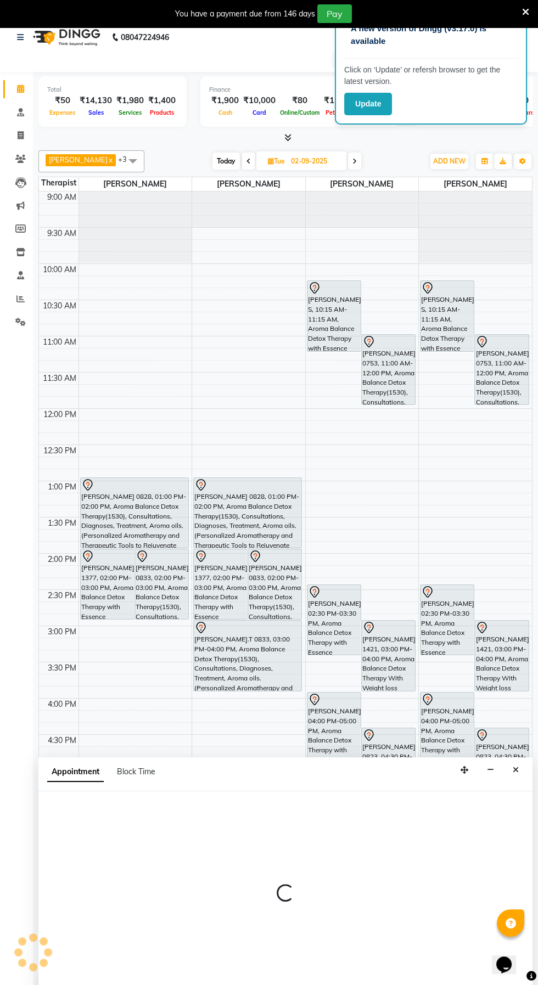
select select "tentative"
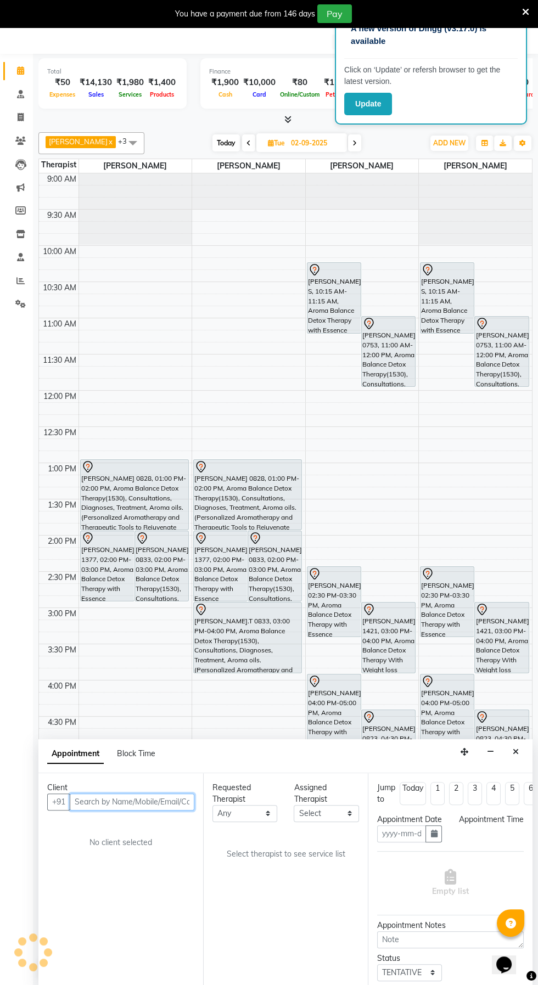
type input "02-09-2025"
select select "840"
select select "47694"
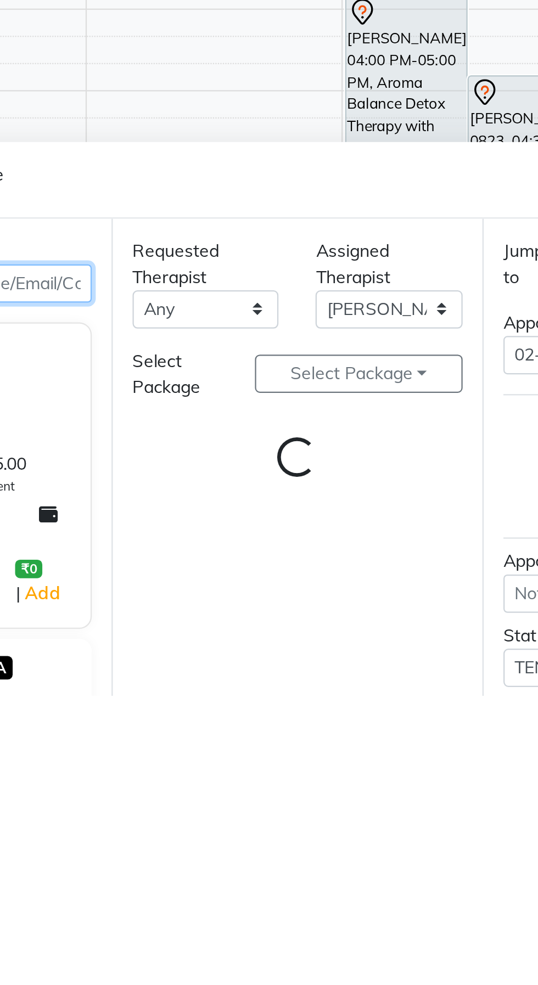
select select "2632"
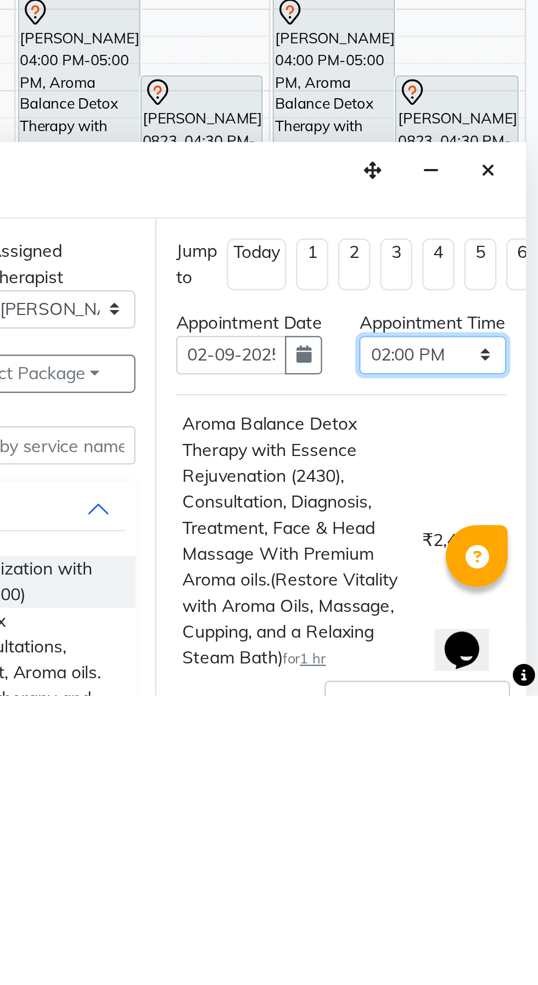
click at [516, 842] on select "Select 10:00 AM 10:15 AM 10:30 AM 10:45 AM 11:00 AM 11:15 AM 11:30 AM 11:45 AM …" at bounding box center [490, 833] width 65 height 17
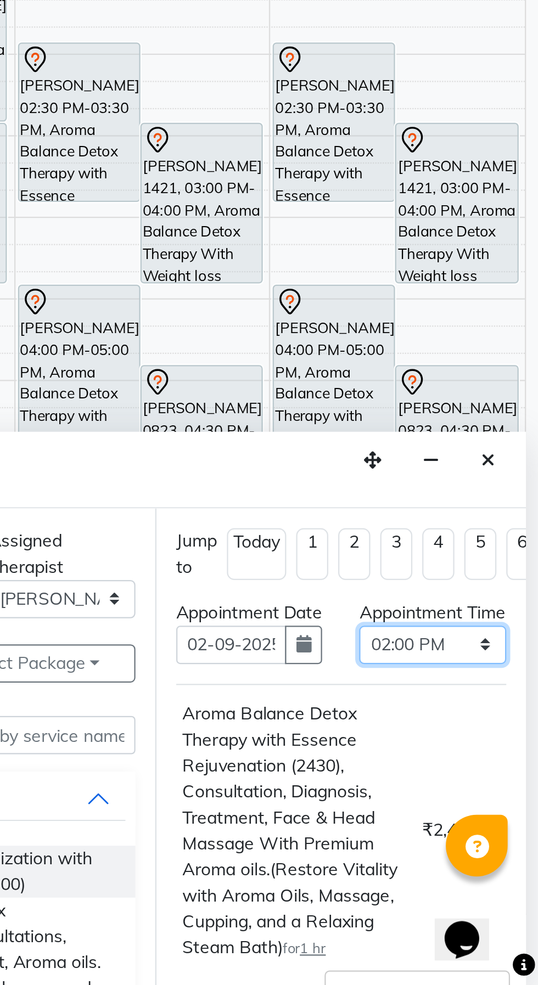
select select "960"
click at [458, 835] on select "Select 10:00 AM 10:15 AM 10:30 AM 10:45 AM 11:00 AM 11:15 AM 11:30 AM 11:45 AM …" at bounding box center [490, 833] width 65 height 17
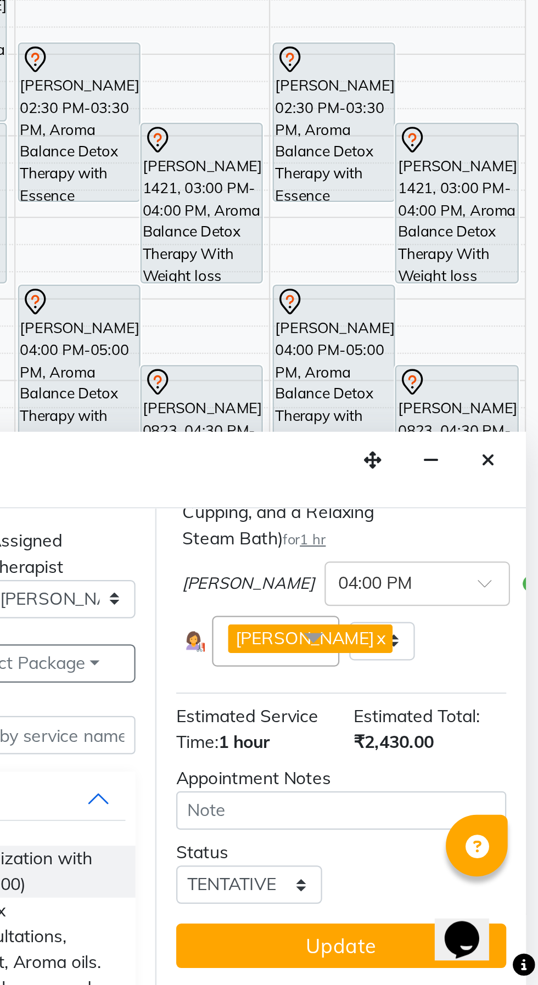
scroll to position [194, 0]
click at [471, 963] on button "Update" at bounding box center [450, 967] width 146 height 20
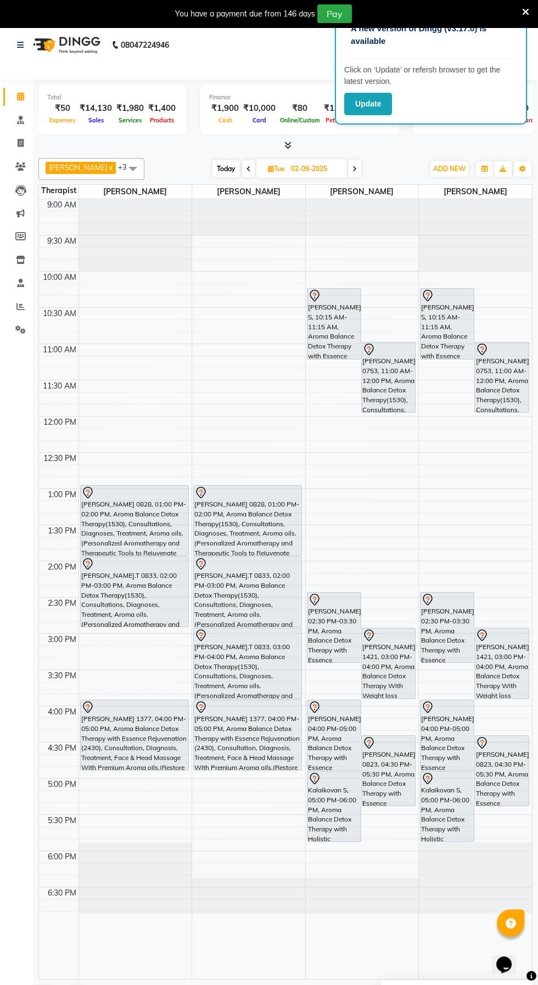
scroll to position [0, 0]
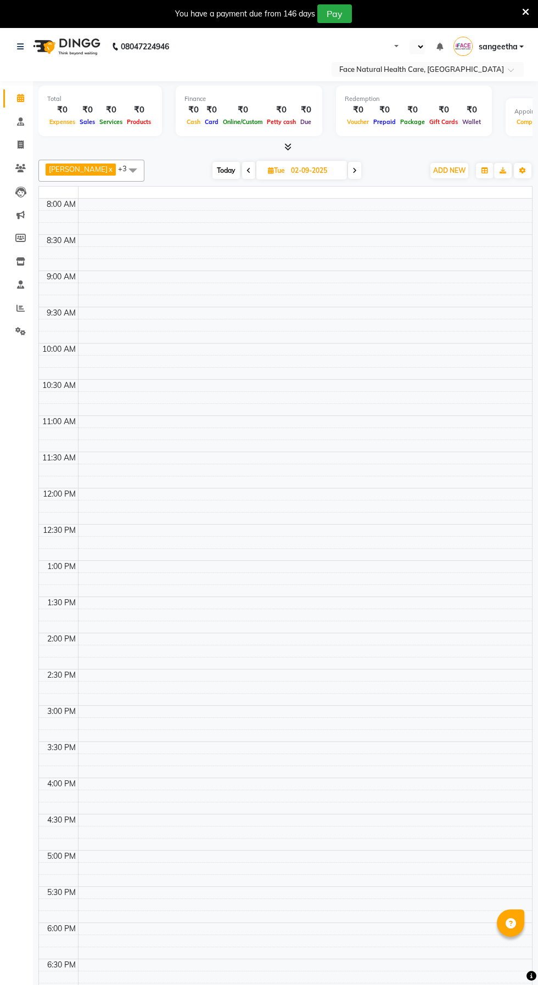
select select "en"
